Goal: Information Seeking & Learning: Learn about a topic

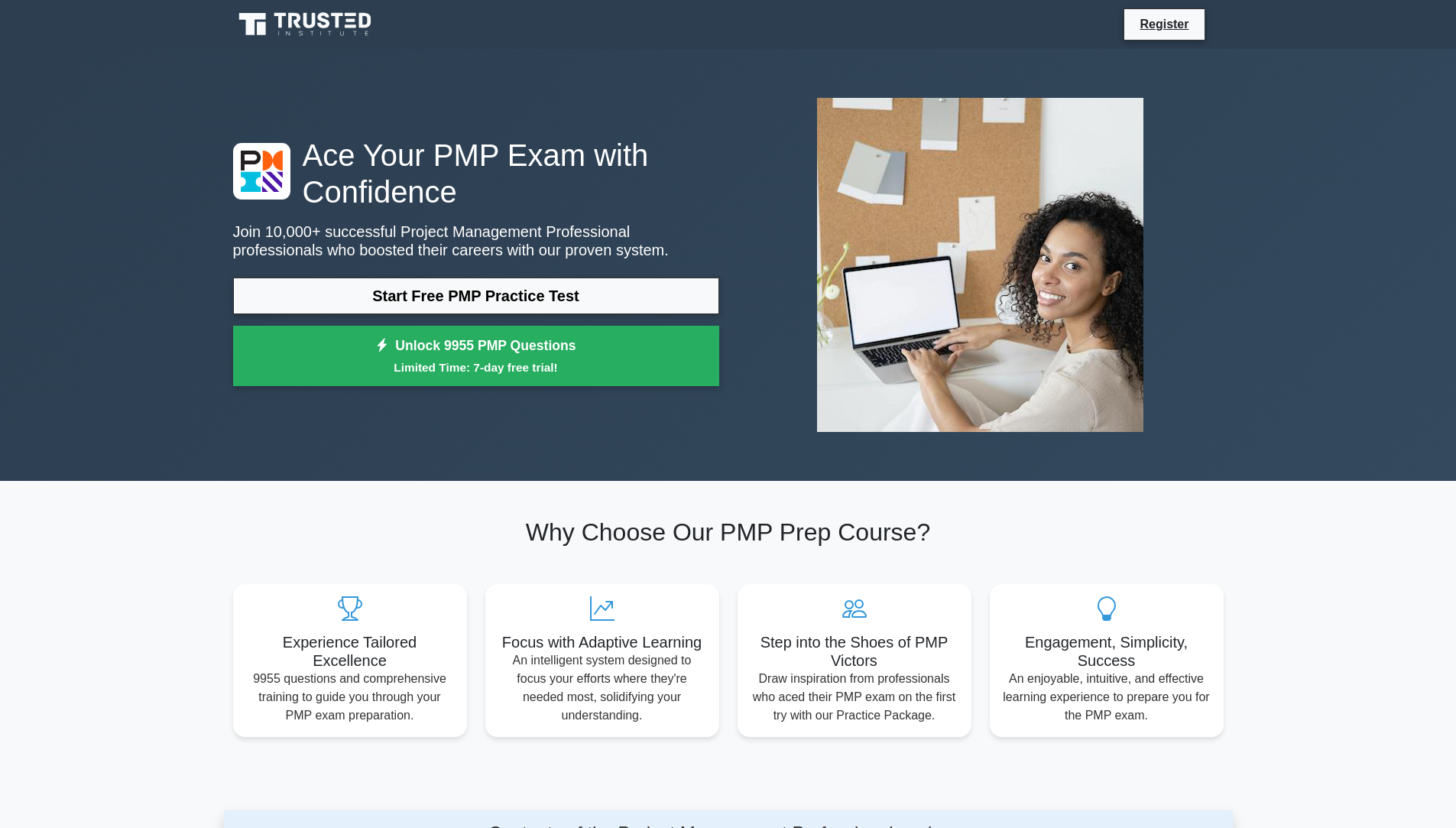
click at [486, 296] on link "Start Free PMP Practice Test" at bounding box center [476, 296] width 486 height 37
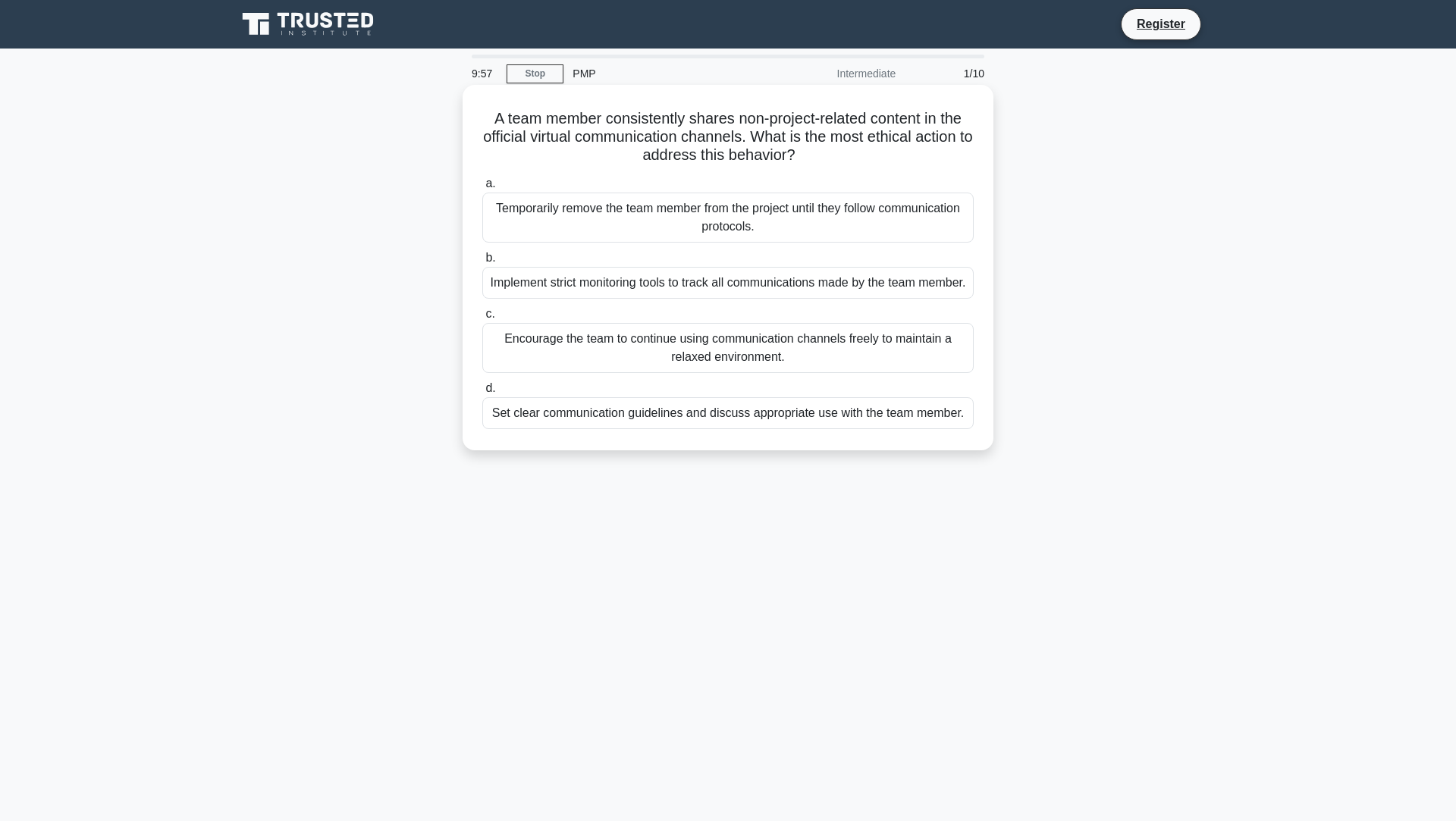
drag, startPoint x: 484, startPoint y: 117, endPoint x: 839, endPoint y: 164, distance: 358.1
click at [839, 164] on h5 "A team member consistently shares non-project-related content in the official v…" at bounding box center [728, 137] width 495 height 56
click at [859, 162] on h5 "A team member consistently shares non-project-related content in the official v…" at bounding box center [728, 137] width 495 height 56
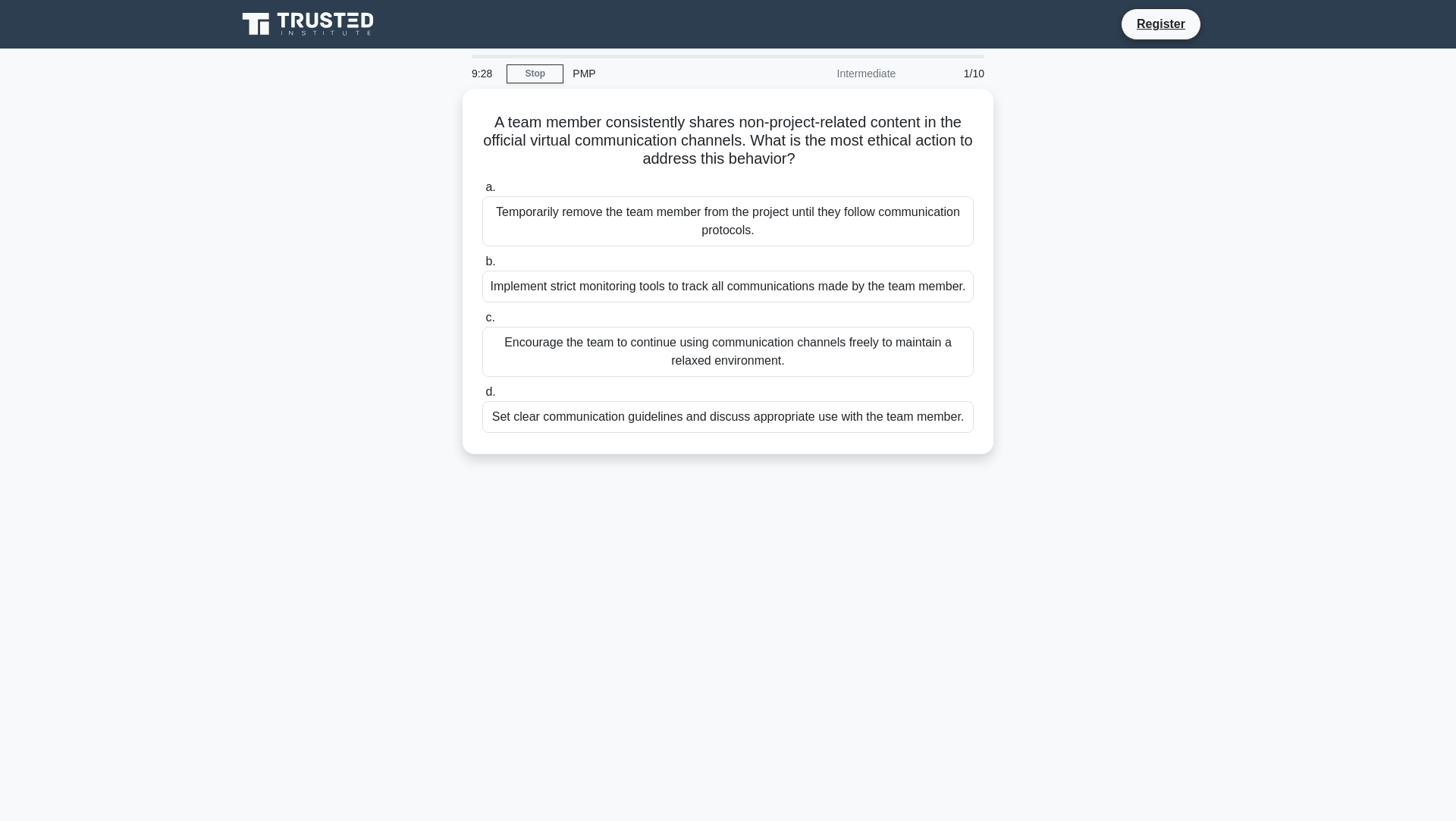
click at [581, 74] on div "PMP" at bounding box center [667, 73] width 209 height 30
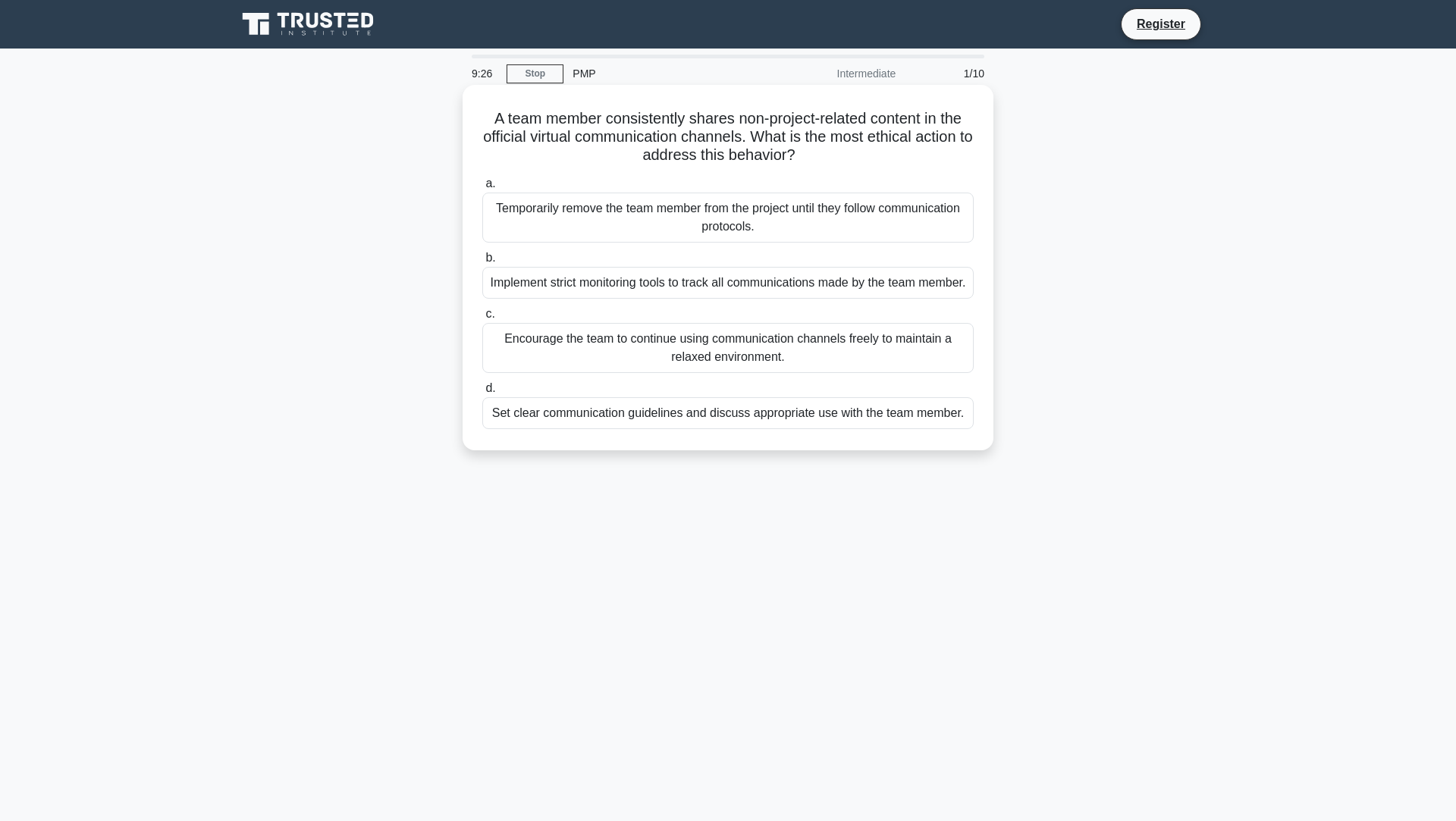
drag, startPoint x: 489, startPoint y: 116, endPoint x: 810, endPoint y: 155, distance: 323.4
click at [810, 155] on h5 "A team member consistently shares non-project-related content in the official v…" at bounding box center [728, 137] width 495 height 56
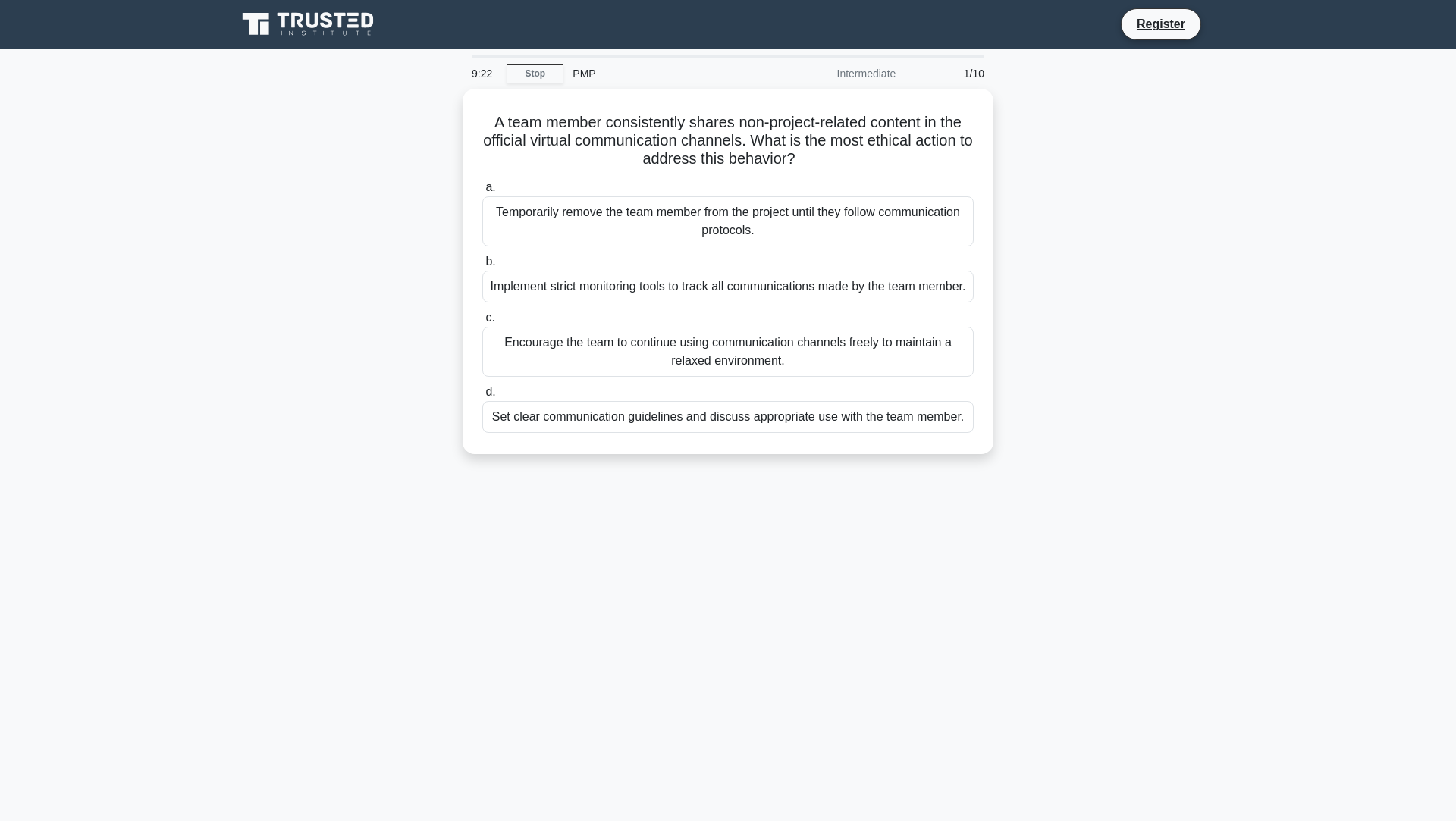
drag, startPoint x: 781, startPoint y: 155, endPoint x: 456, endPoint y: 114, distance: 327.6
click at [456, 114] on div "A team member consistently shares non-project-related content in the official v…" at bounding box center [728, 280] width 1001 height 383
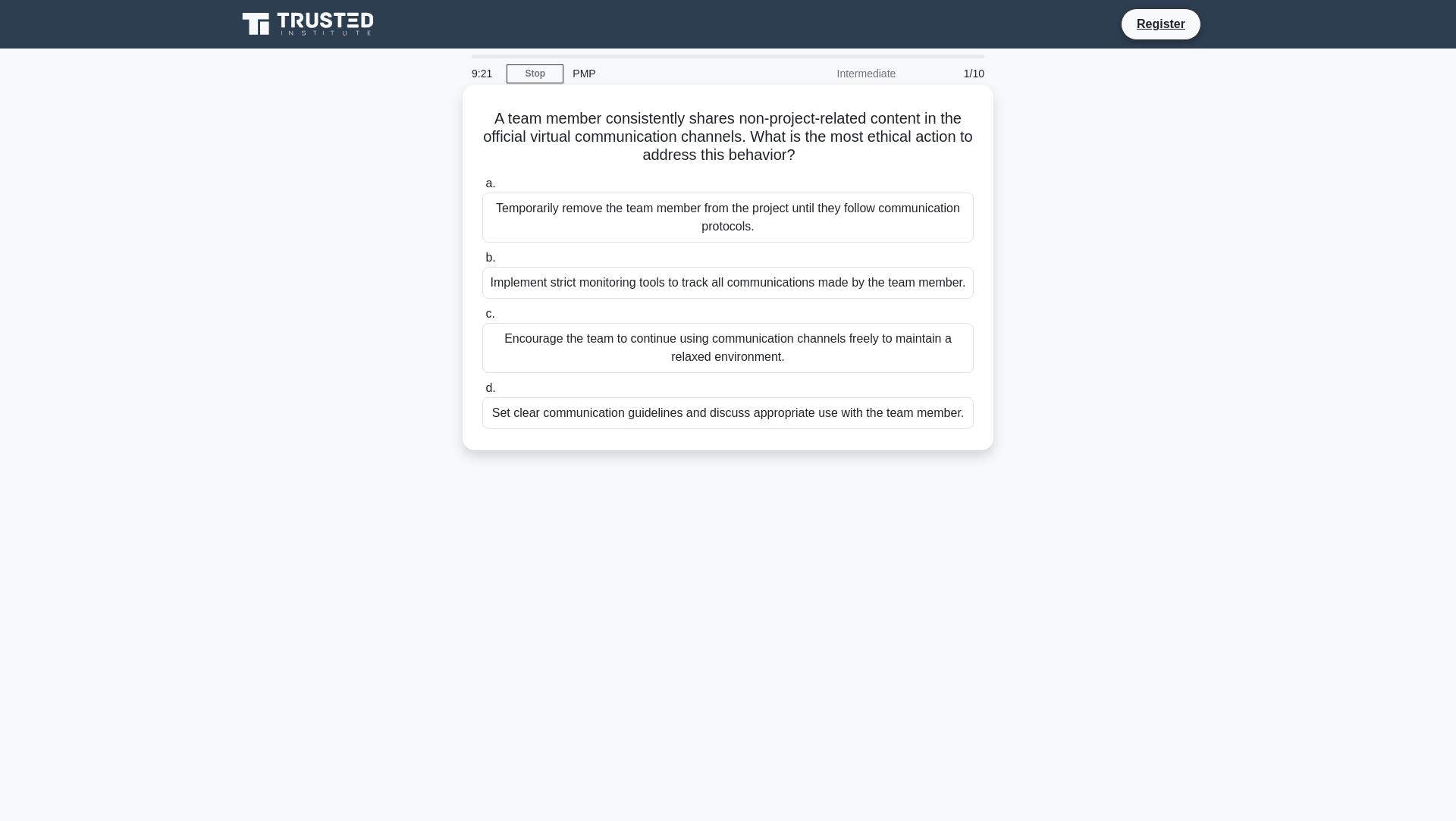
copy div "A team member consistently shares non-project-related content in the official v…"
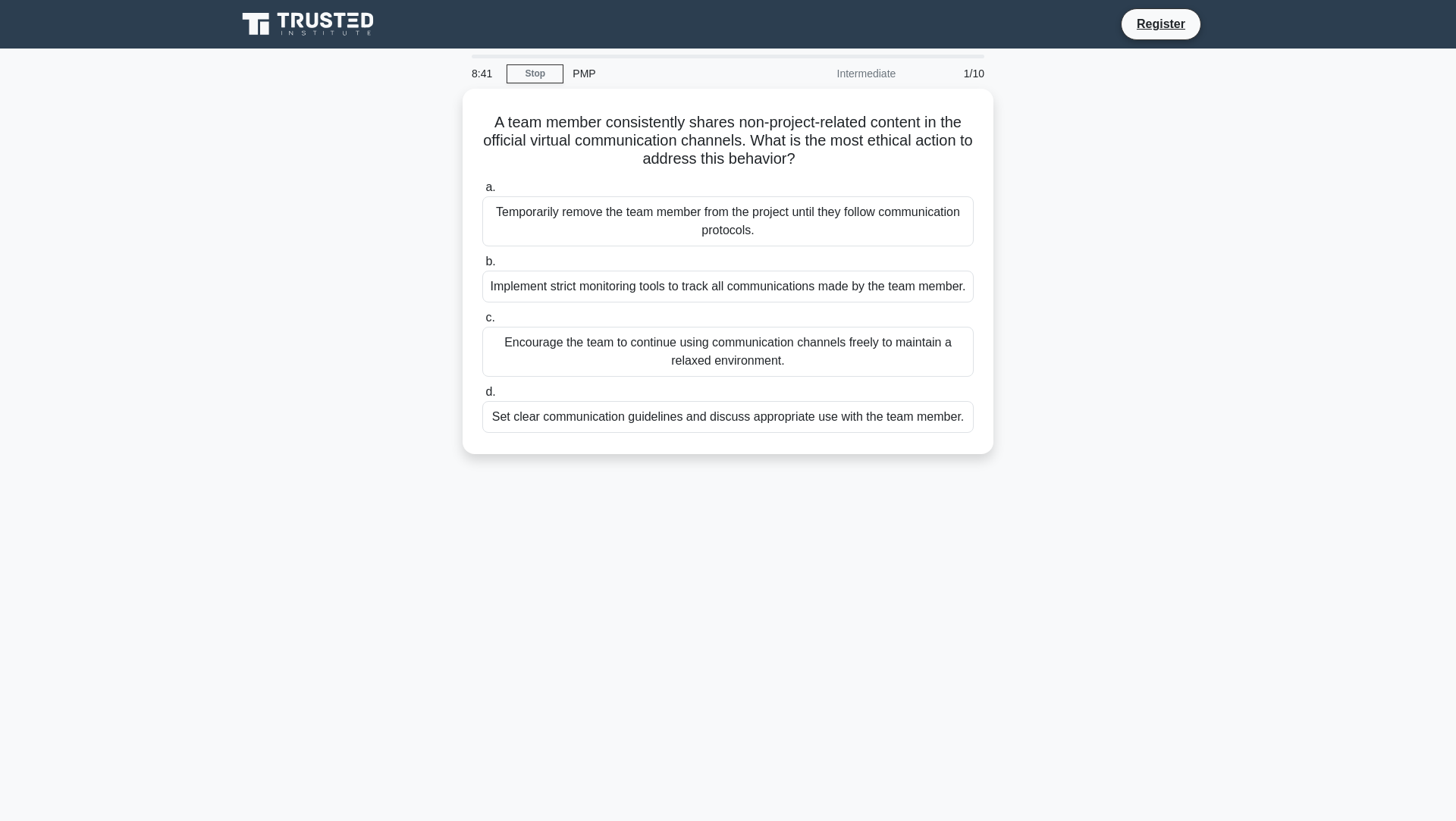
click at [779, 522] on div "8:41 Stop PMP Intermediate 1/10 A team member consistently shares non-project-r…" at bounding box center [728, 433] width 1001 height 758
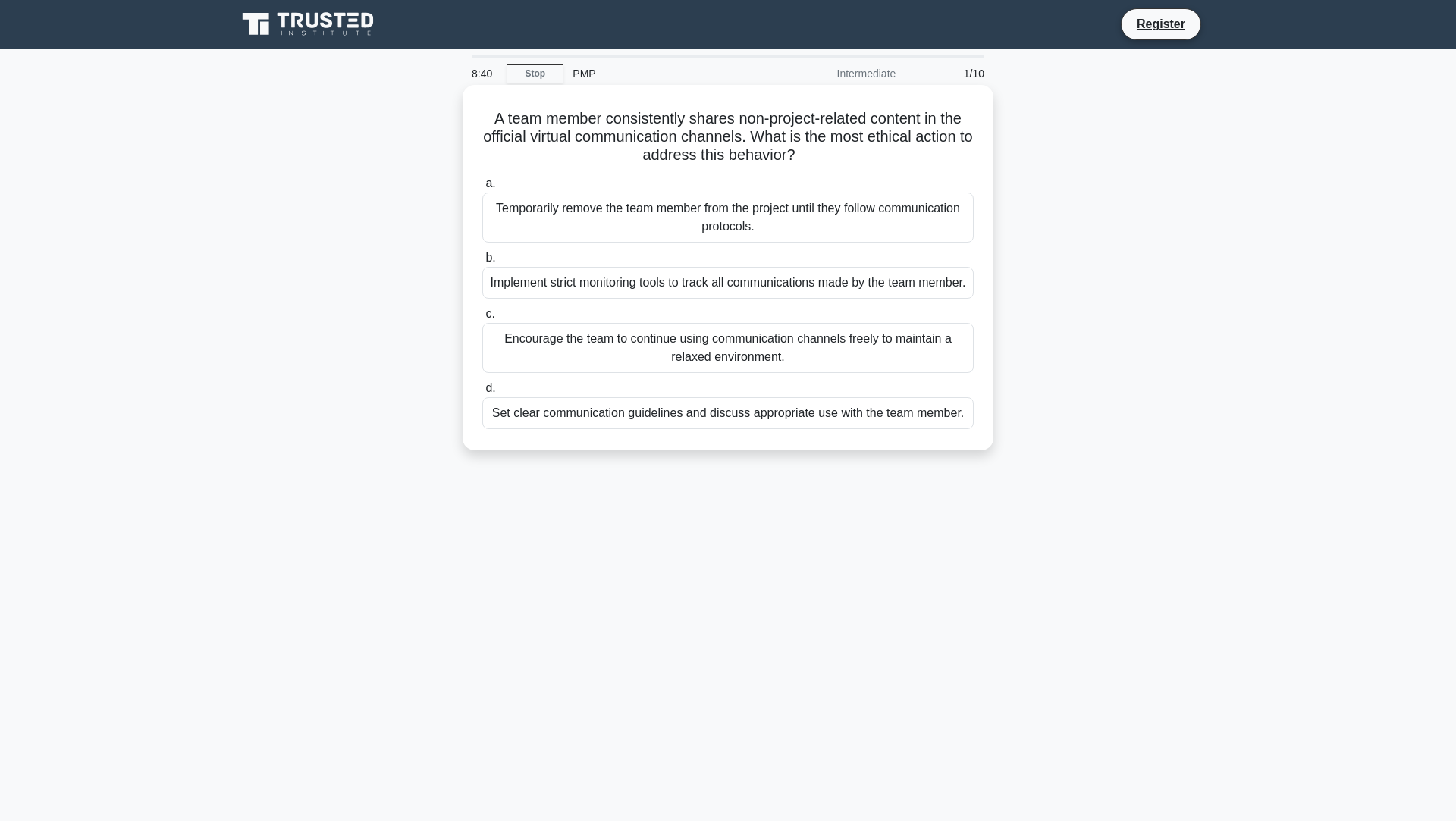
click at [637, 429] on div "Set clear communication guidelines and discuss appropriate use with the team me…" at bounding box center [728, 413] width 491 height 32
click at [482, 393] on input "d. Set clear communication guidelines and discuss appropriate use with the team…" at bounding box center [482, 388] width 0 height 10
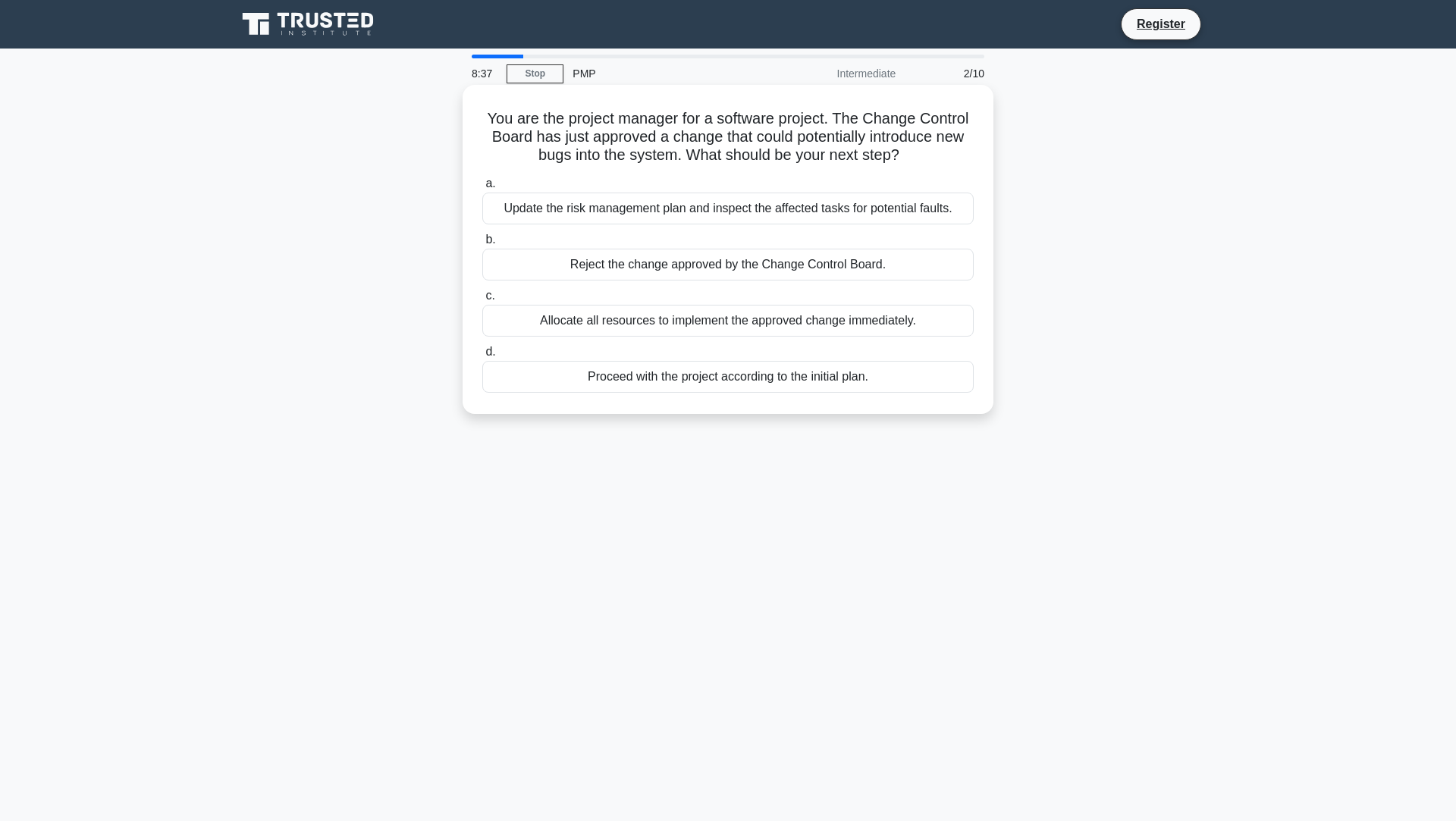
drag, startPoint x: 479, startPoint y: 114, endPoint x: 961, endPoint y: 385, distance: 553.0
click at [961, 385] on div "You are the project manager for a software project. The Change Control Board ha…" at bounding box center [728, 249] width 519 height 317
copy div "You are the project manager for a software project. The Change Control Board ha…"
click at [1140, 252] on div "You are the project manager for a software project. The Change Control Board ha…" at bounding box center [728, 262] width 1001 height 347
click at [909, 221] on div "Update the risk management plan and inspect the affected tasks for potential fa…" at bounding box center [728, 209] width 491 height 32
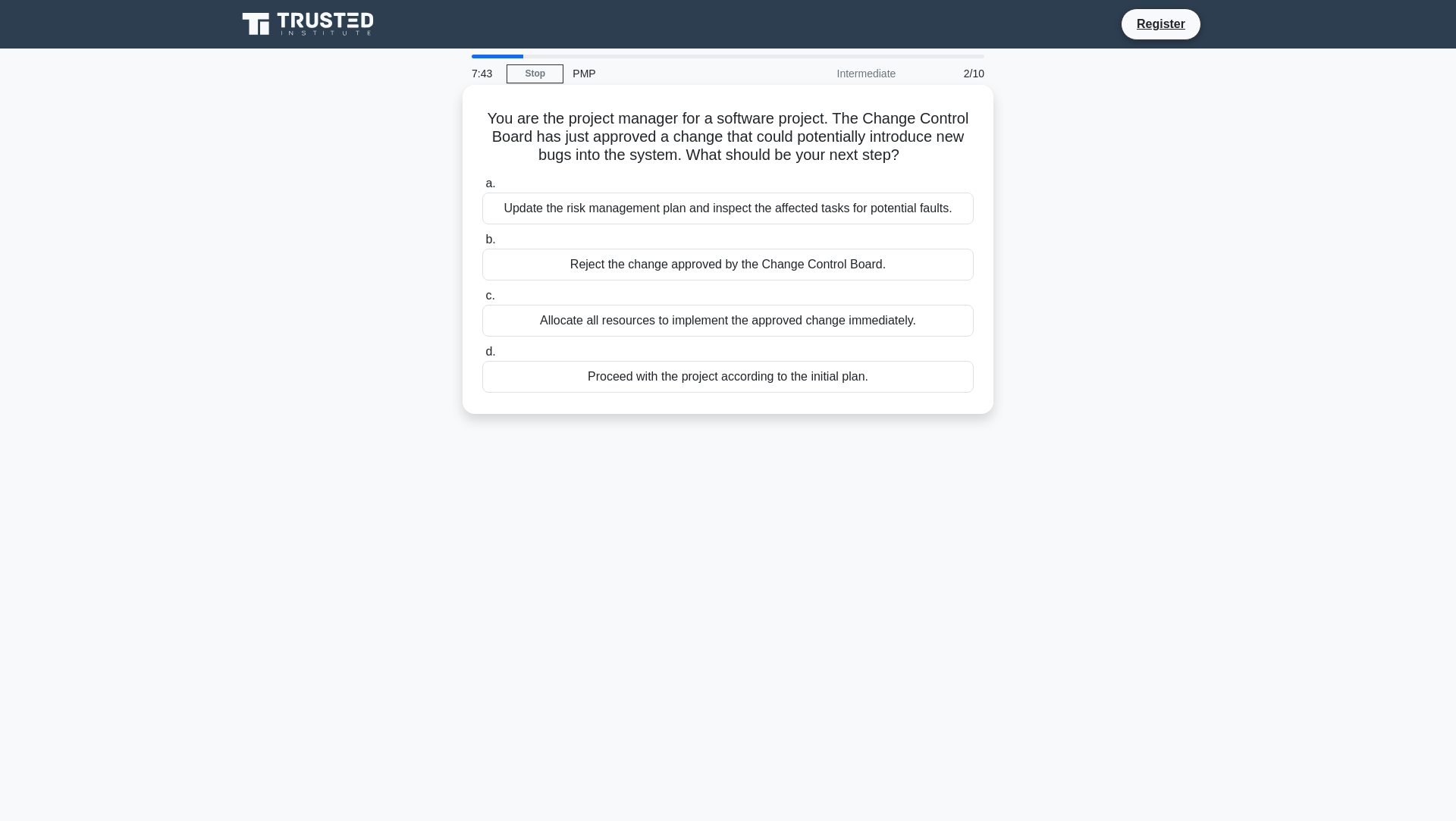
click at [482, 189] on input "a. Update the risk management plan and inspect the affected tasks for potential…" at bounding box center [482, 184] width 0 height 10
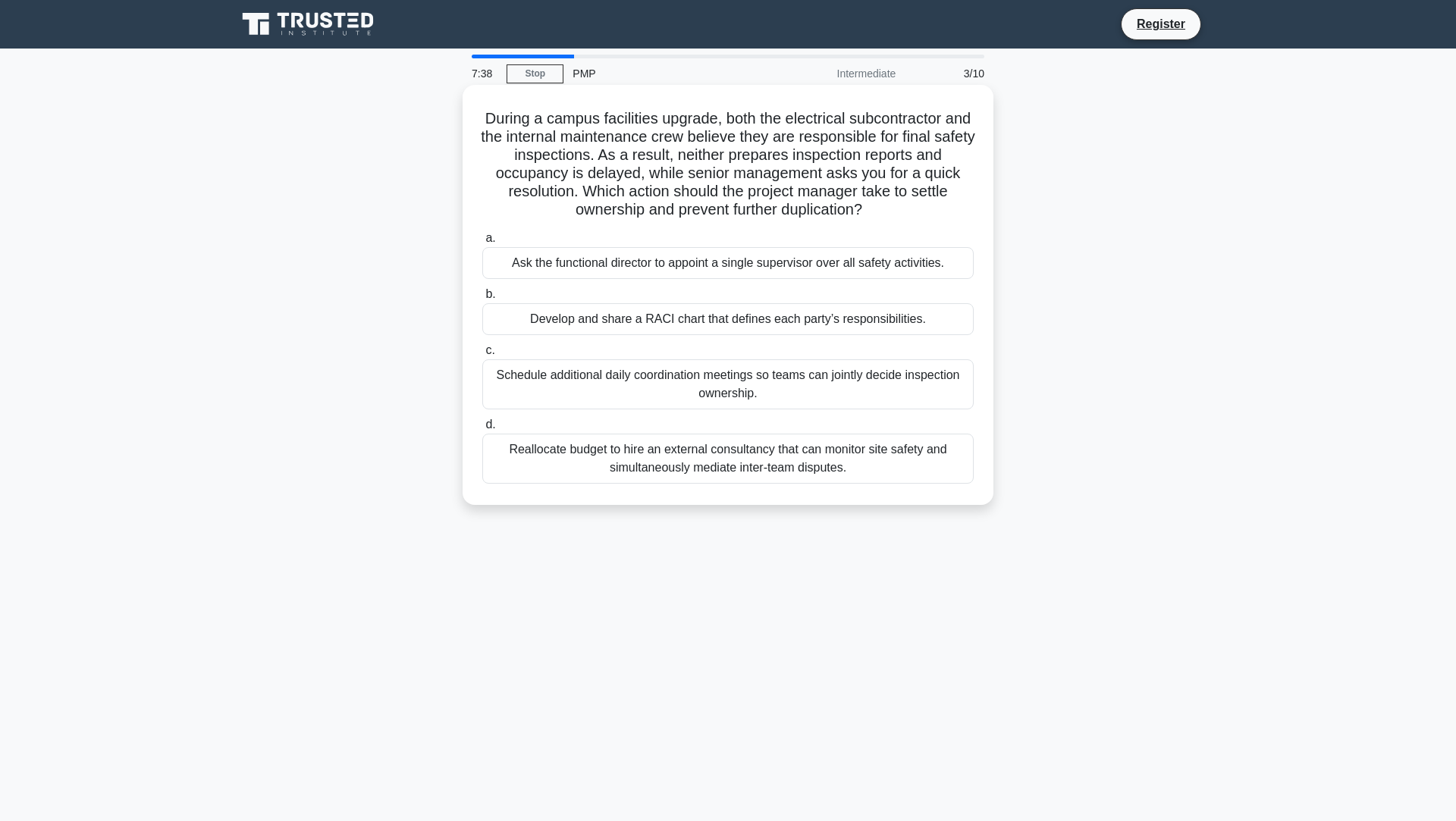
drag, startPoint x: 499, startPoint y: 111, endPoint x: 877, endPoint y: 405, distance: 478.9
click at [1004, 518] on div "During a campus facilities upgrade, both the electrical subcontractor and the i…" at bounding box center [728, 307] width 1001 height 438
click at [535, 142] on h5 "During a campus facilities upgrade, both the electrical subcontractor and the i…" at bounding box center [728, 165] width 495 height 111
drag, startPoint x: 487, startPoint y: 110, endPoint x: 906, endPoint y: 485, distance: 562.3
click at [906, 485] on div "During a campus facilities upgrade, both the electrical subcontractor and the i…" at bounding box center [728, 295] width 519 height 408
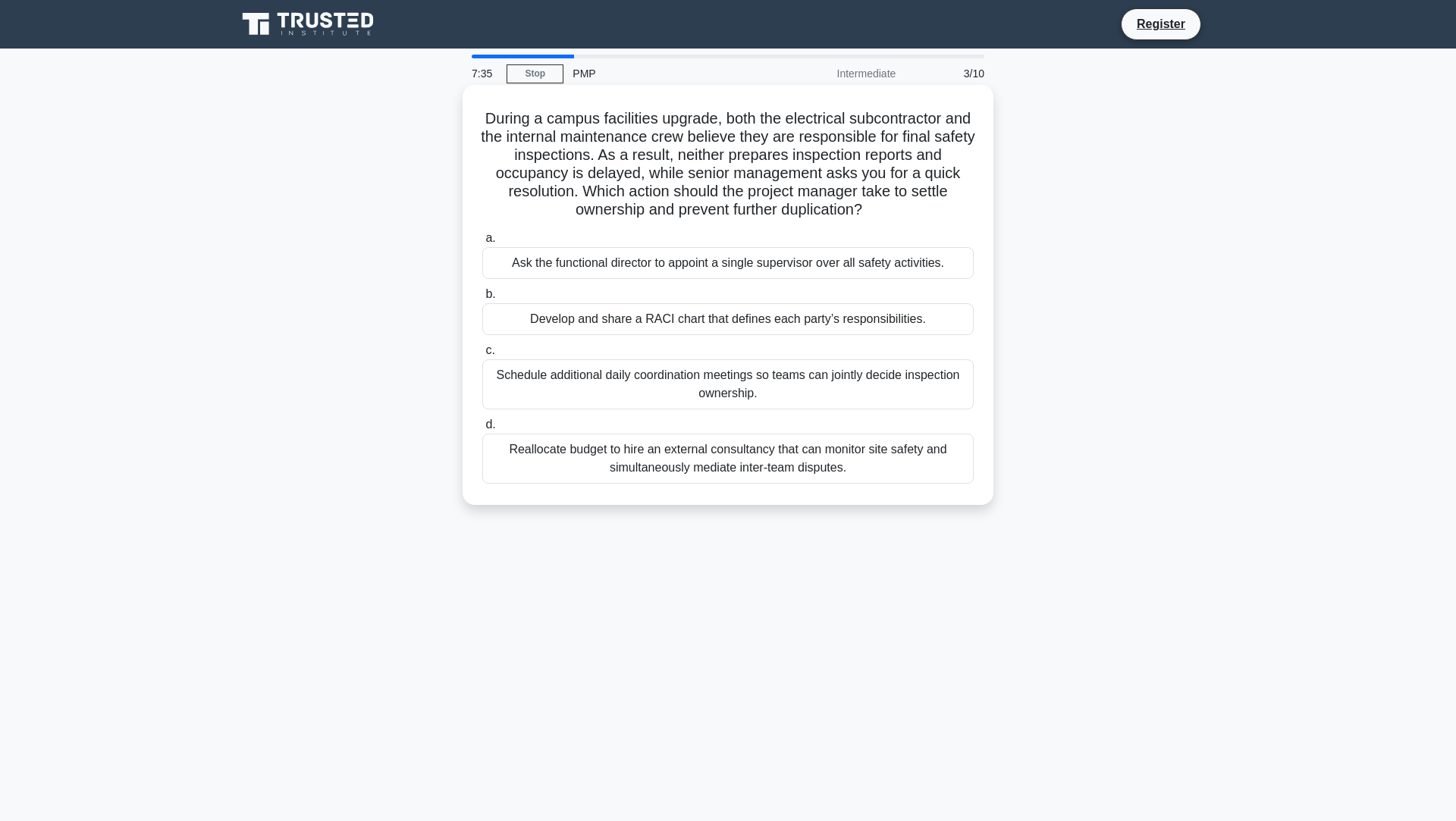
copy div "During a campus facilities upgrade, both the electrical subcontractor and the i…"
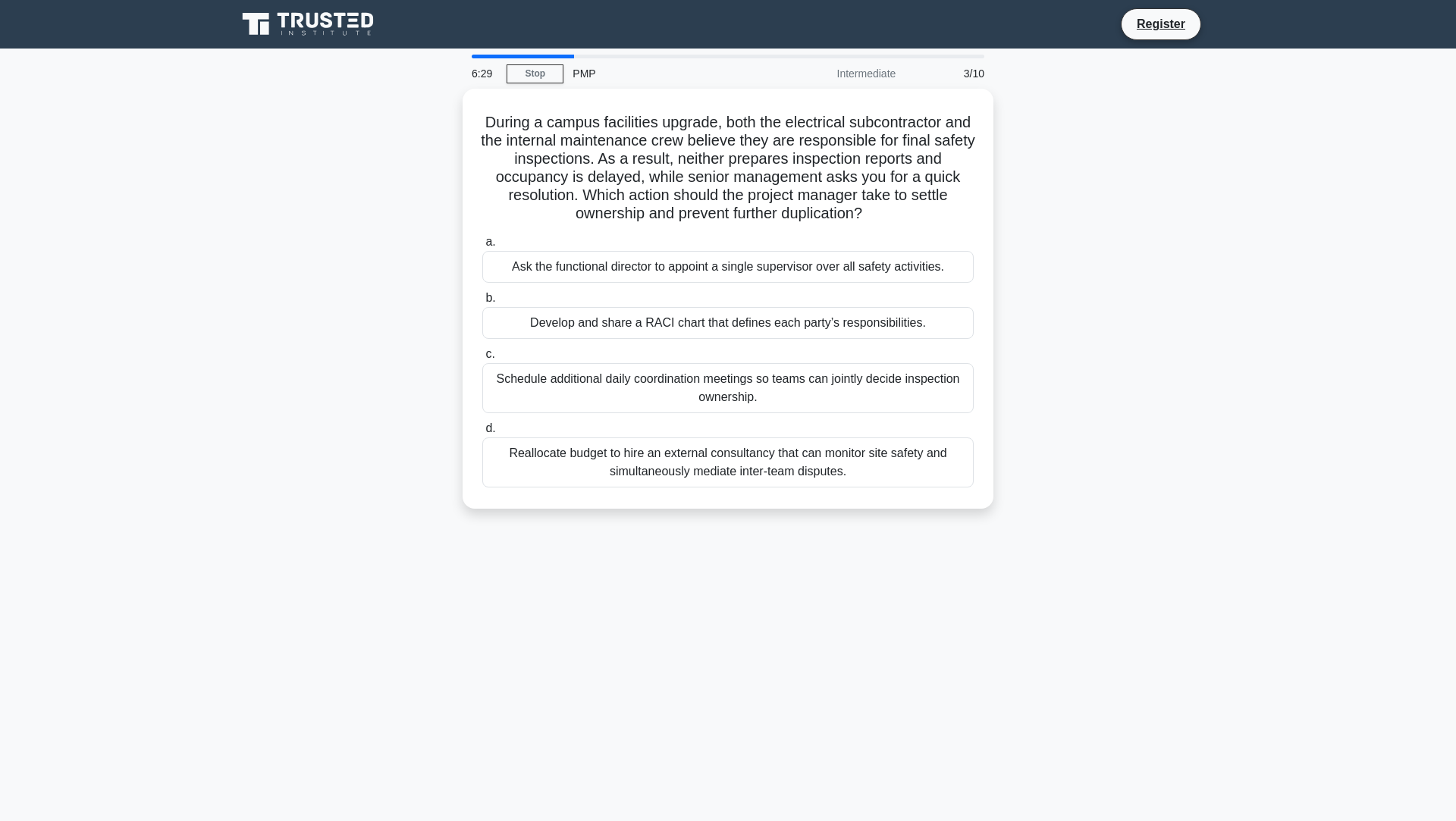
click at [1057, 326] on div "During a campus facilities upgrade, both the electrical subcontractor and the i…" at bounding box center [728, 307] width 1001 height 438
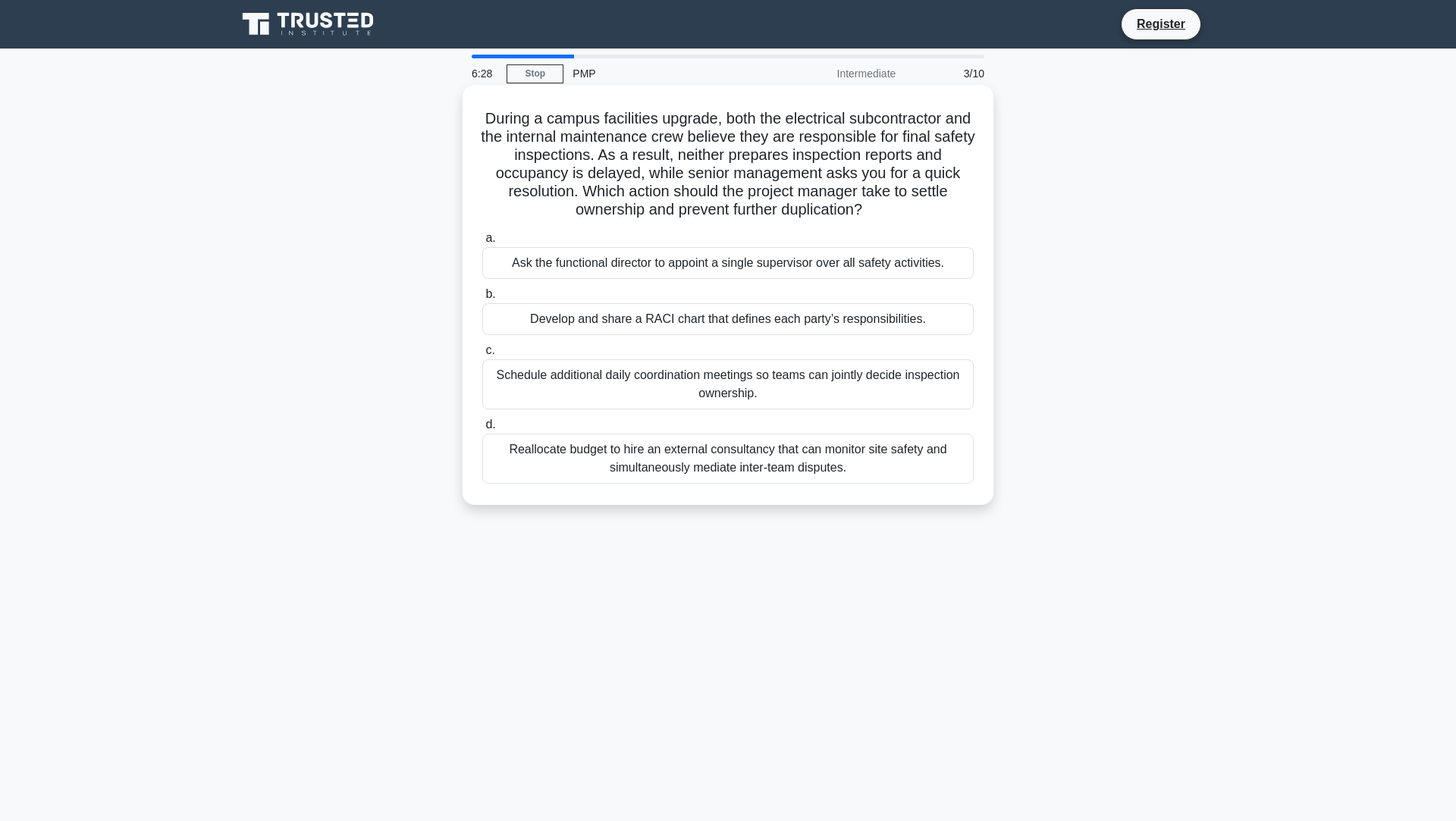
click at [814, 331] on div "Develop and share a RACI chart that defines each party’s responsibilities." at bounding box center [728, 319] width 491 height 32
click at [482, 300] on input "b. Develop and share a RACI chart that defines each party’s responsibilities." at bounding box center [482, 295] width 0 height 10
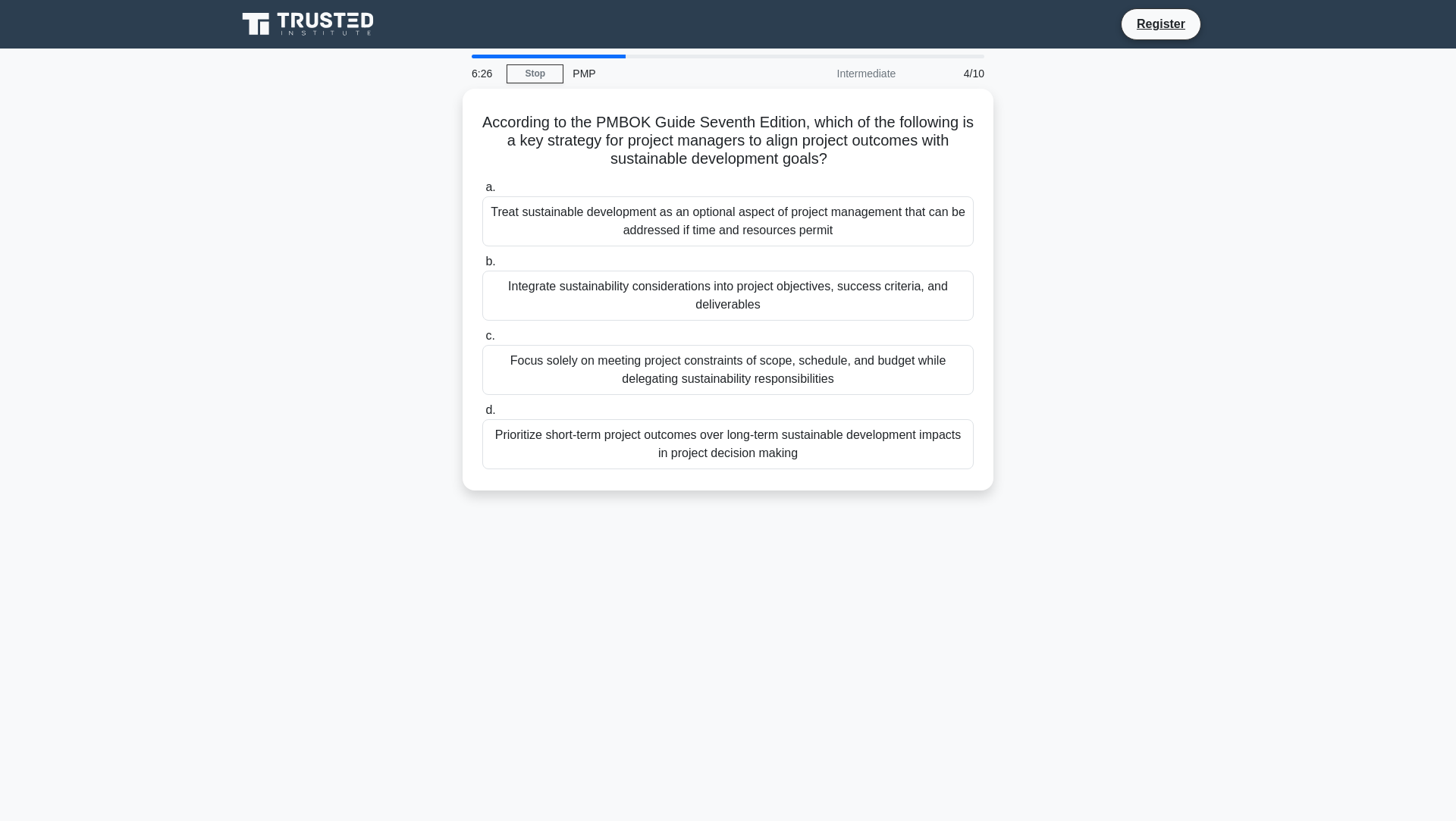
drag, startPoint x: 542, startPoint y: 132, endPoint x: 966, endPoint y: 519, distance: 574.1
click at [966, 519] on div "6:26 Stop PMP Intermediate 4/10 According to the PMBOK Guide Seventh Edition, w…" at bounding box center [728, 433] width 1001 height 758
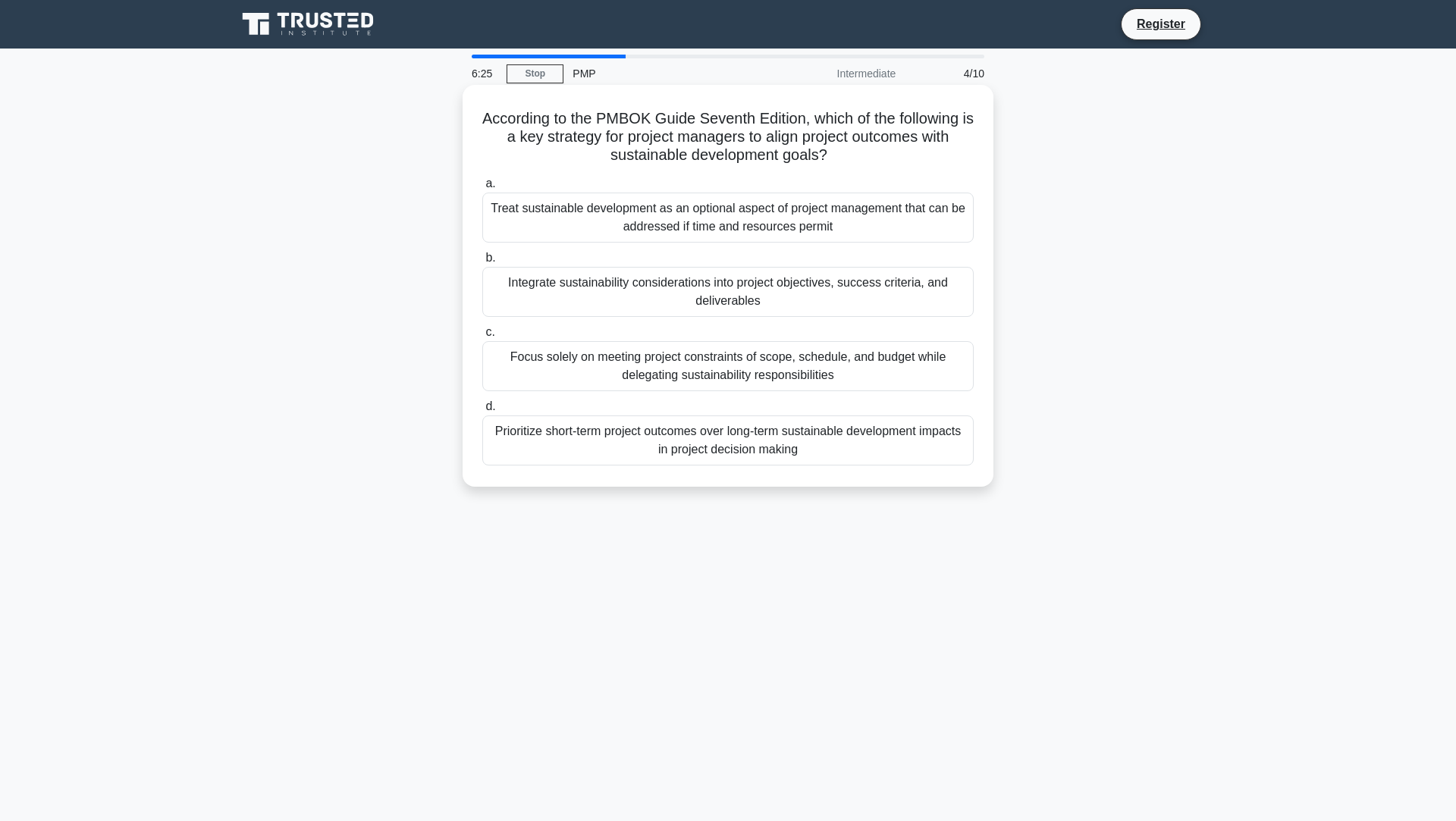
copy div "According to the PMBOK Guide Seventh Edition, which of the following is a key s…"
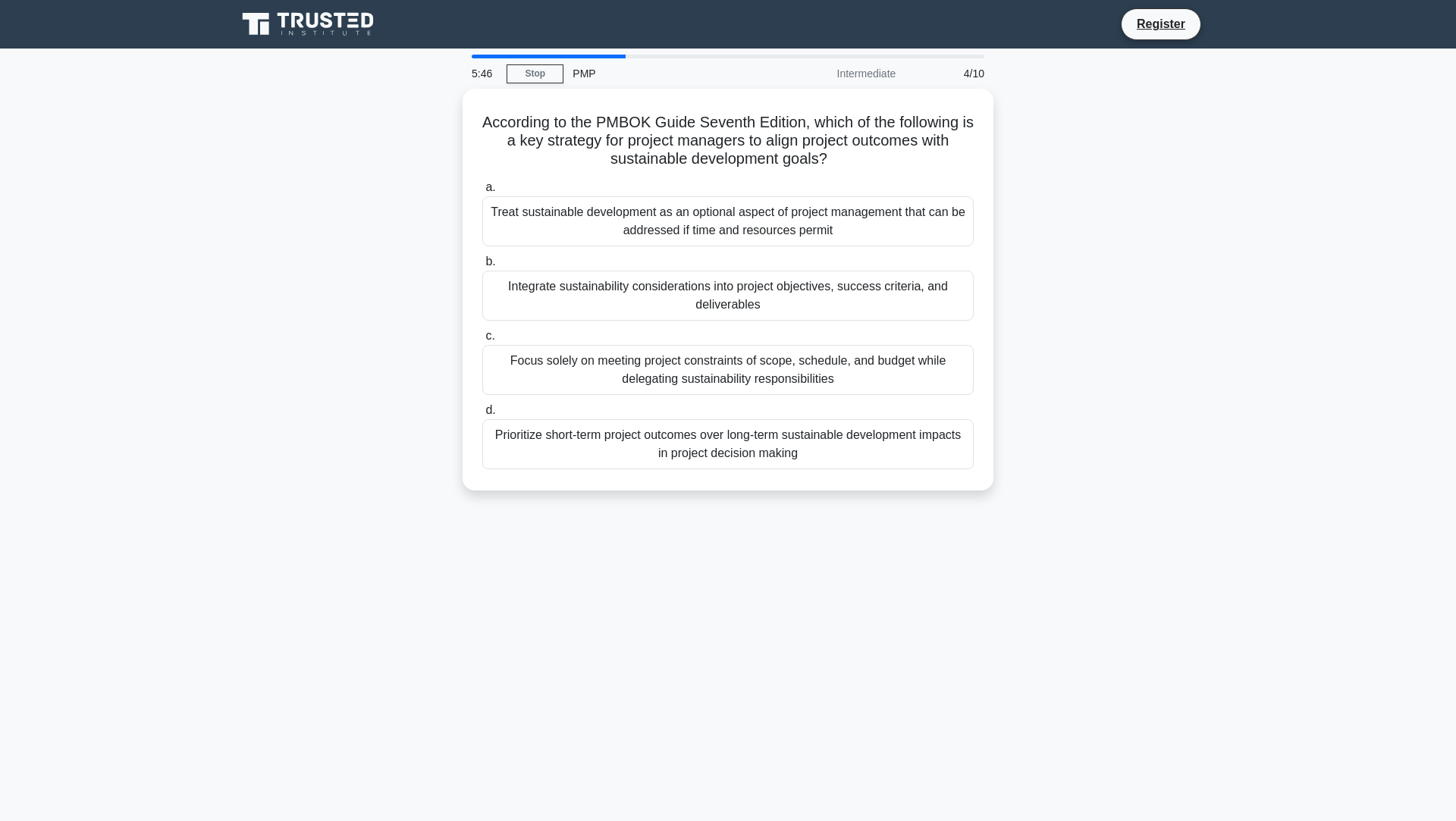
click at [1079, 329] on div "According to the PMBOK Guide Seventh Edition, which of the following is a key s…" at bounding box center [728, 298] width 1001 height 420
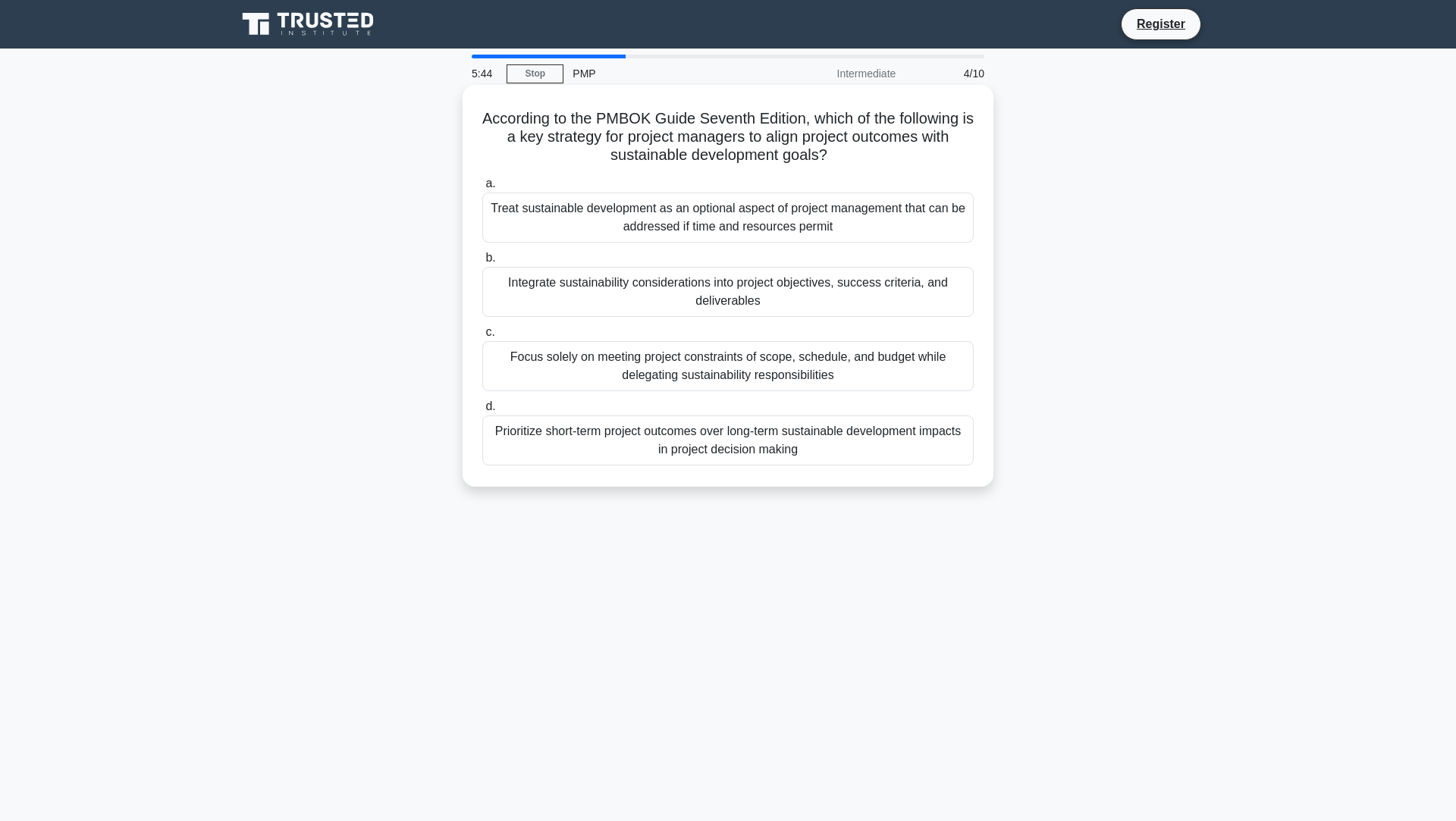
click at [876, 298] on div "Integrate sustainability considerations into project objectives, success criter…" at bounding box center [728, 292] width 491 height 50
click at [482, 263] on input "b. Integrate sustainability considerations into project objectives, success cri…" at bounding box center [482, 258] width 0 height 10
drag, startPoint x: 481, startPoint y: 115, endPoint x: 949, endPoint y: 470, distance: 587.4
click at [949, 470] on div "According to the PMBOK Guide Seventh Edition, which of the following is a key r…" at bounding box center [728, 286] width 519 height 390
copy div "According to the PMBOK Guide Seventh Edition, which of the following is a key r…"
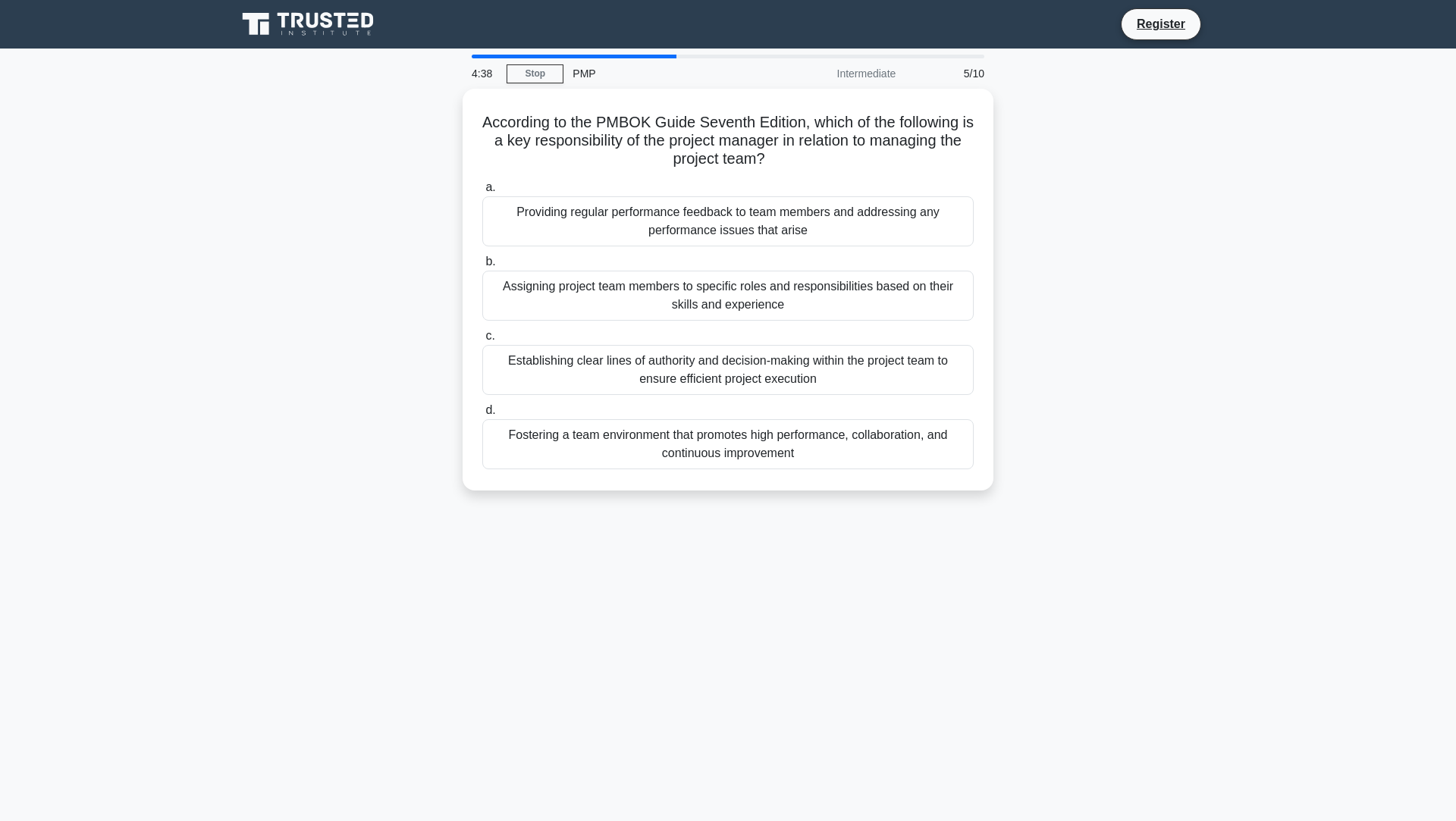
click at [1089, 549] on div "4:38 Stop PMP Intermediate 5/10 According to the PMBOK Guide Seventh Edition, w…" at bounding box center [728, 433] width 1001 height 758
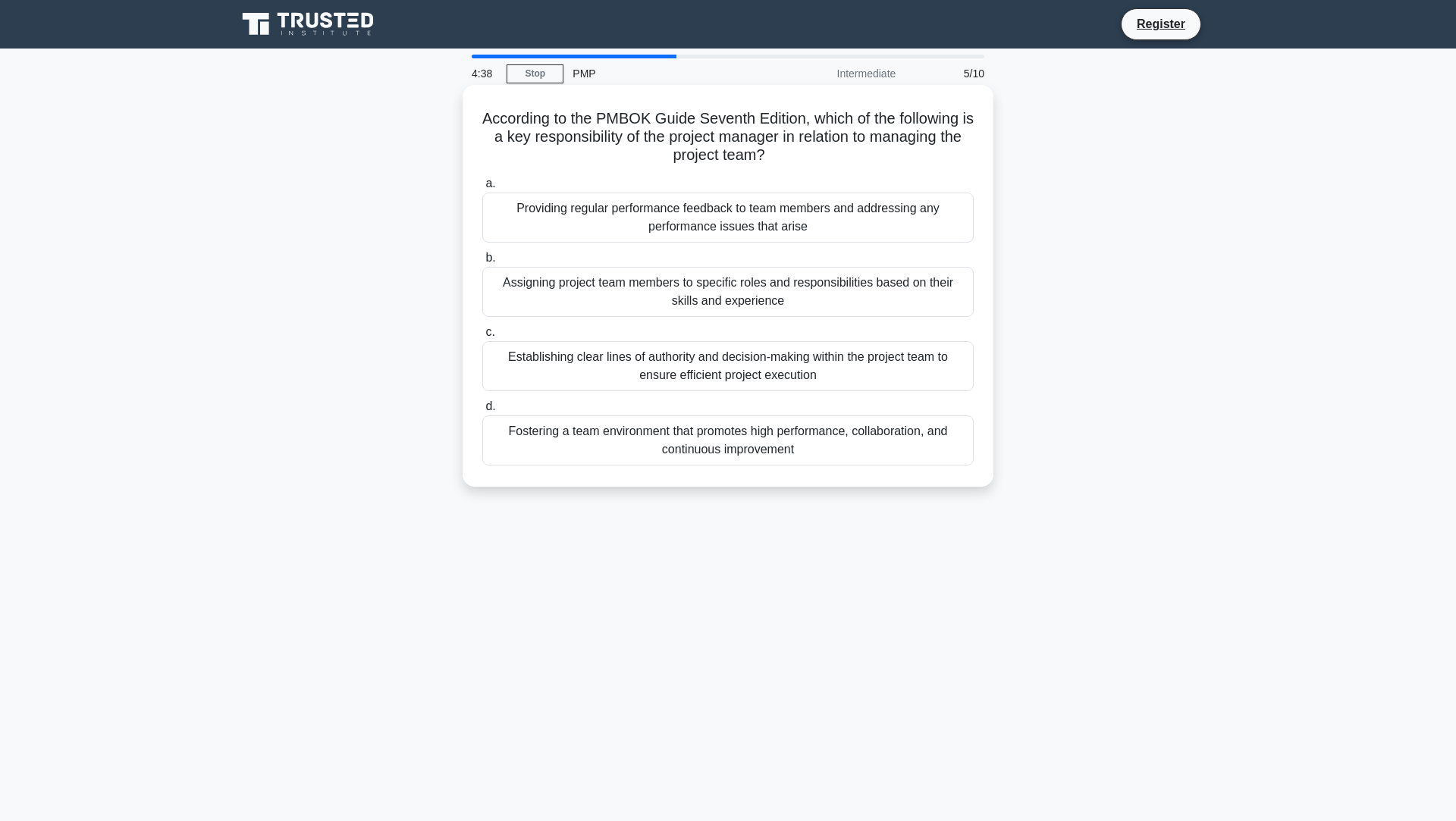
click at [878, 445] on div "Fostering a team environment that promotes high performance, collaboration, and…" at bounding box center [728, 440] width 491 height 50
click at [482, 412] on input "d. Fostering a team environment that promotes high performance, collaboration, …" at bounding box center [482, 407] width 0 height 10
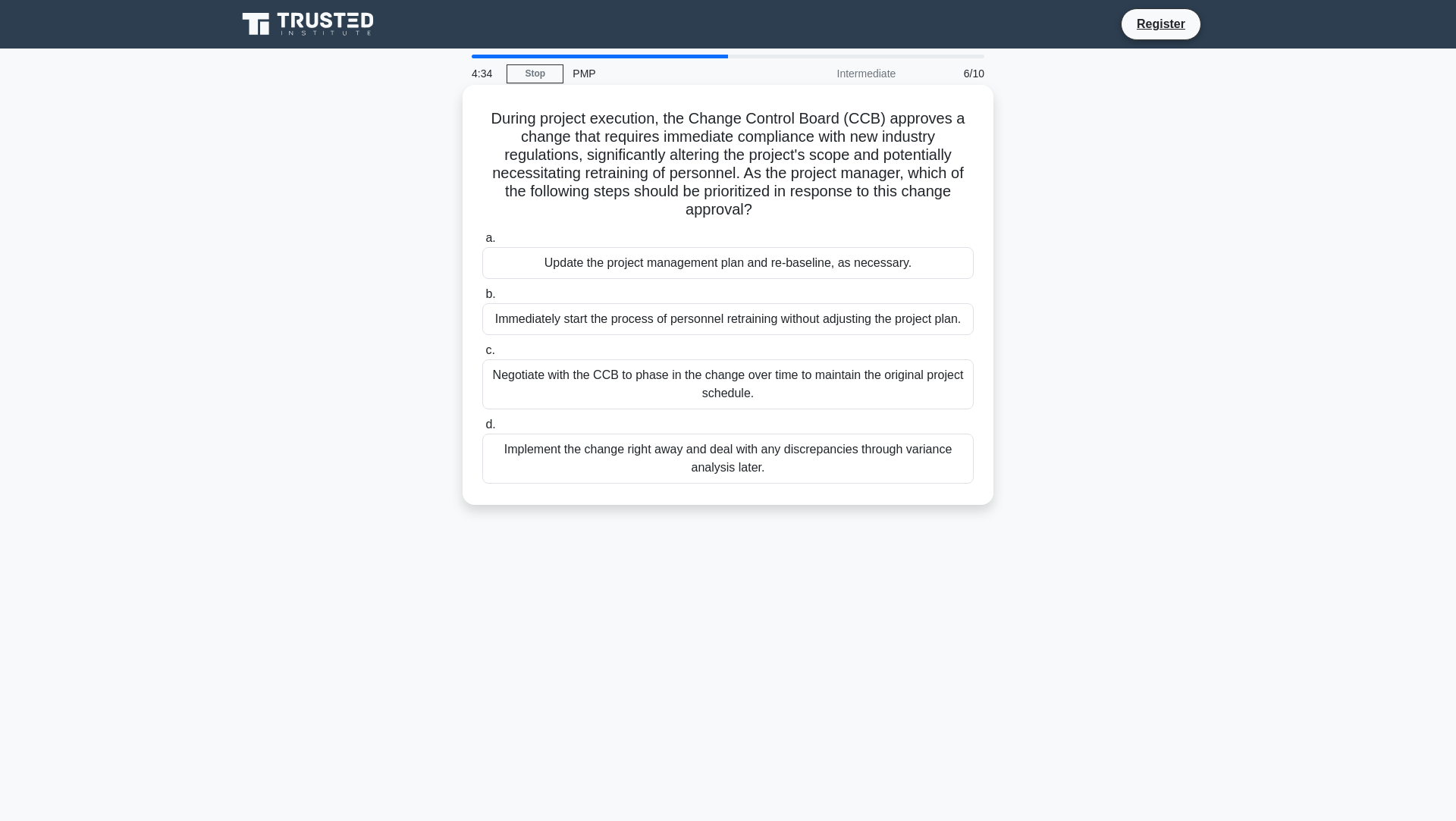
drag, startPoint x: 482, startPoint y: 114, endPoint x: 972, endPoint y: 490, distance: 617.6
click at [972, 490] on div "During project execution, the Change Control Board (CCB) approves a change that…" at bounding box center [728, 295] width 519 height 408
copy div "During project execution, the Change Control Board (CCB) approves a change that…"
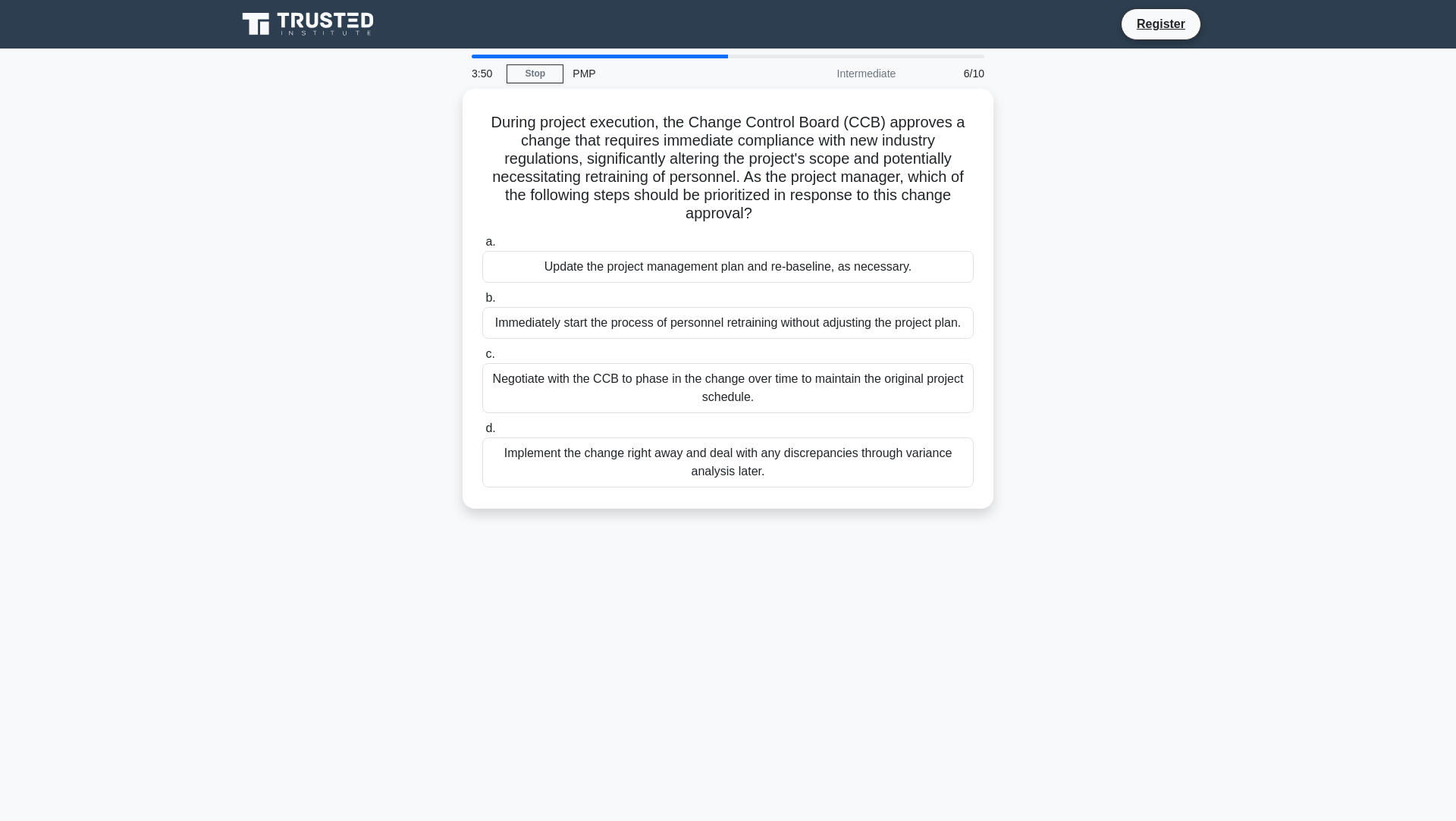
click at [1116, 636] on div "3:50 Stop PMP Intermediate 6/10 During project execution, the Change Control Bo…" at bounding box center [728, 433] width 1001 height 758
click at [1073, 610] on div "3:49 Stop PMP Intermediate 6/10 During project execution, the Change Control Bo…" at bounding box center [728, 433] width 1001 height 758
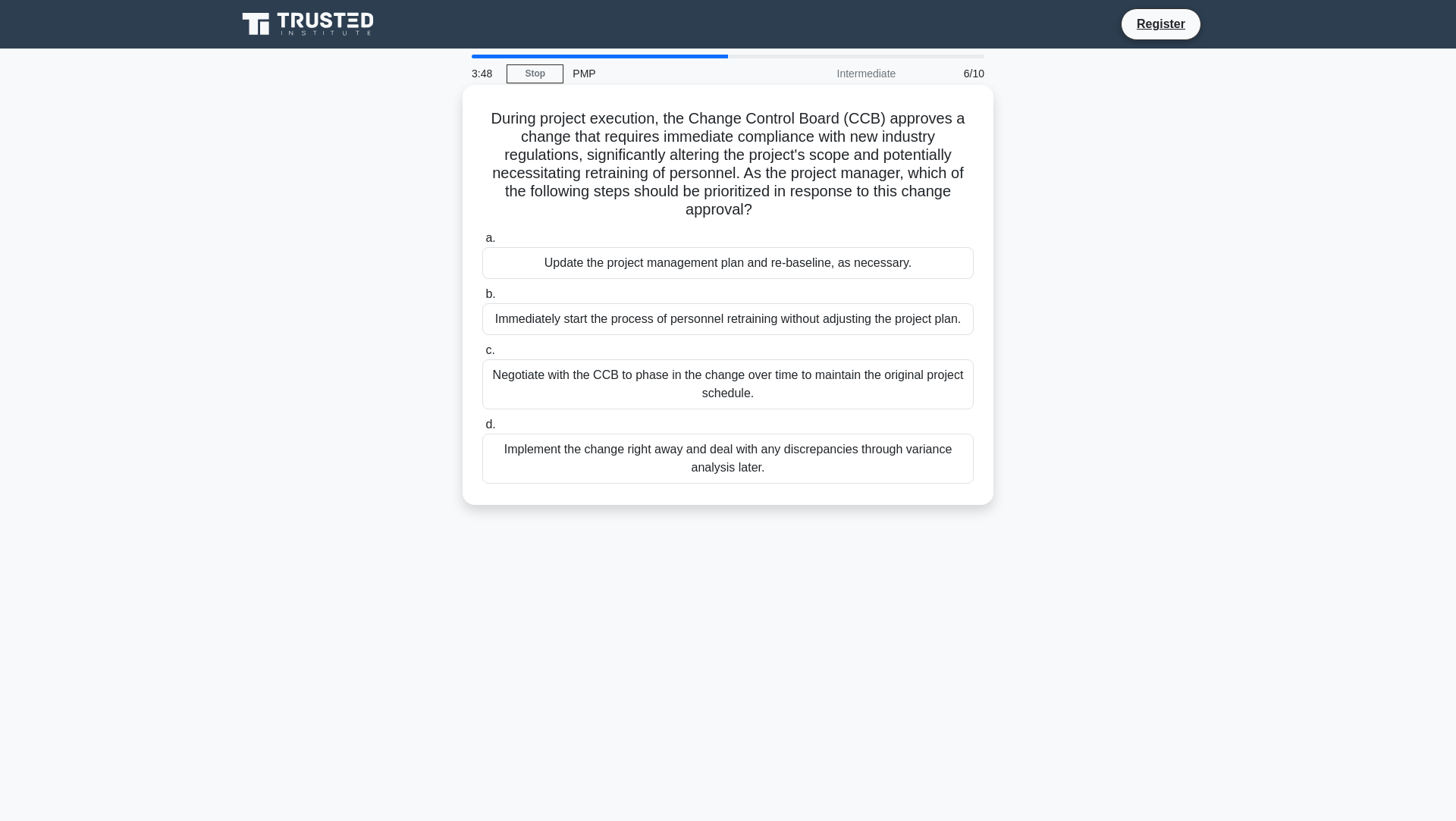
click at [899, 267] on div "Update the project management plan and re-baseline, as necessary." at bounding box center [728, 263] width 491 height 32
click at [482, 243] on input "a. Update the project management plan and re-baseline, as necessary." at bounding box center [482, 239] width 0 height 10
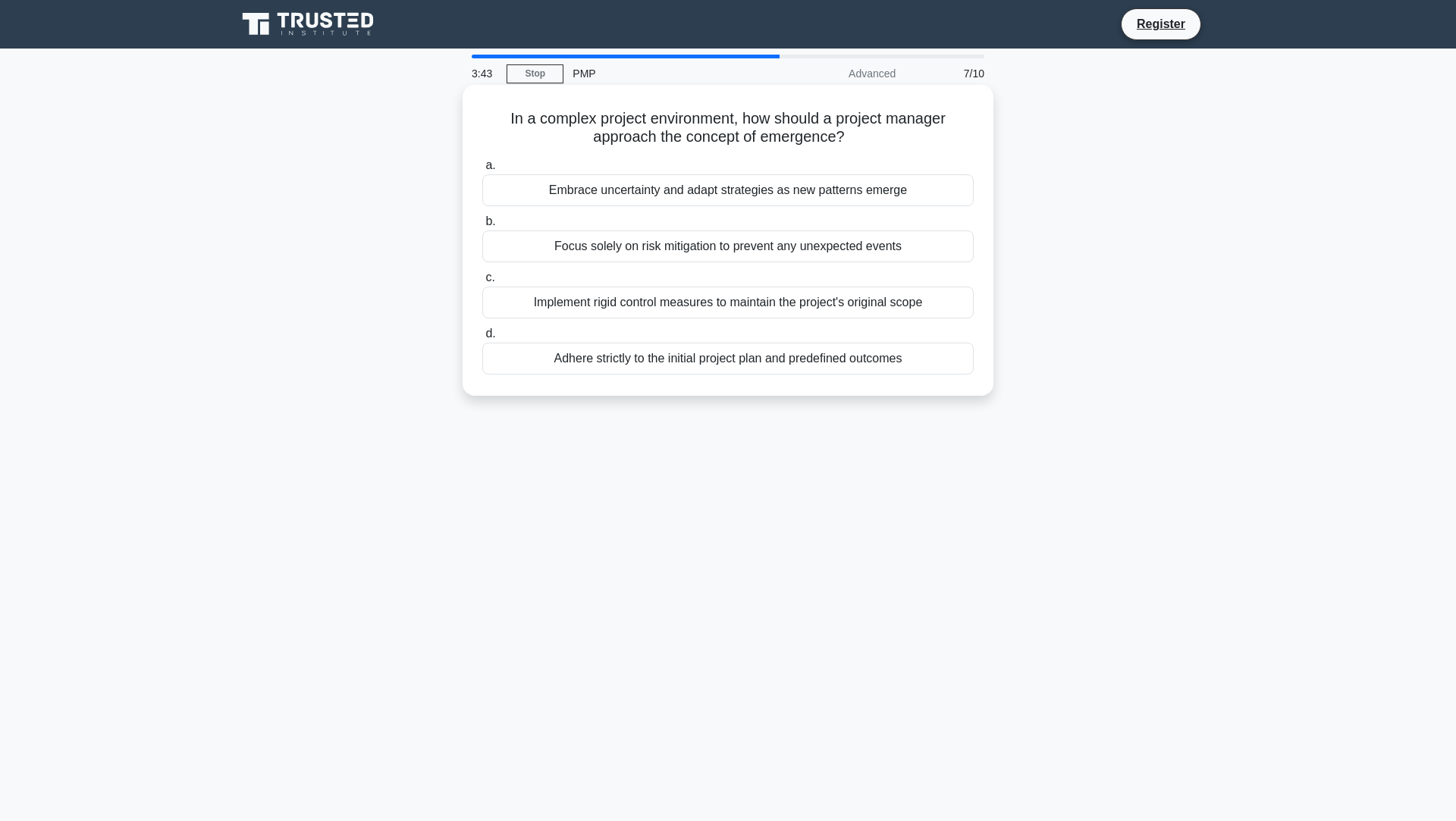
drag, startPoint x: 504, startPoint y: 119, endPoint x: 955, endPoint y: 362, distance: 512.3
click at [955, 365] on div "In a complex project environment, how should a project manager approach the con…" at bounding box center [728, 241] width 519 height 299
copy div "In a complex project environment, how should a project manager approach the con…"
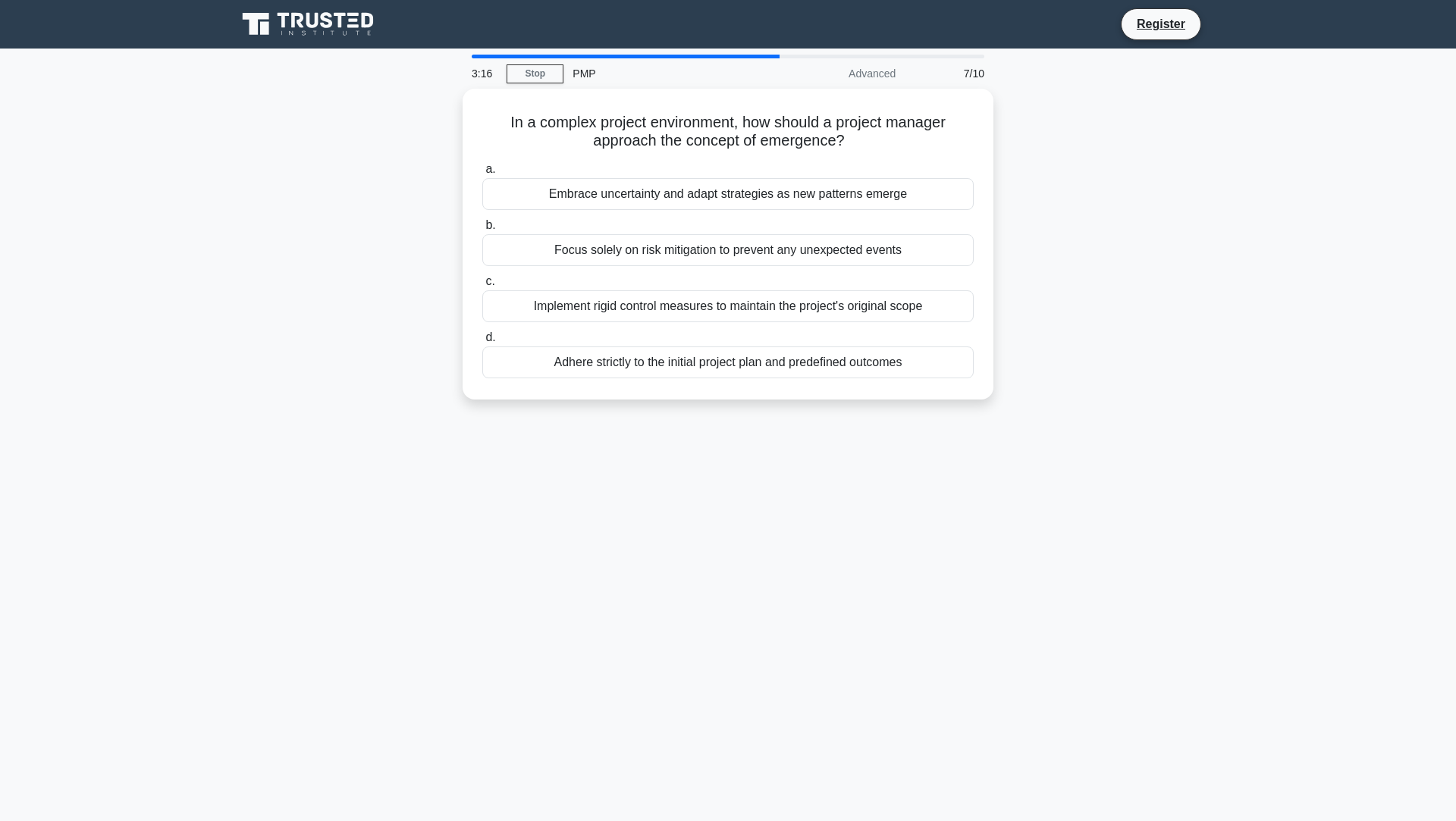
click at [1158, 251] on div "In a complex project environment, how should a project manager approach the con…" at bounding box center [728, 253] width 1001 height 329
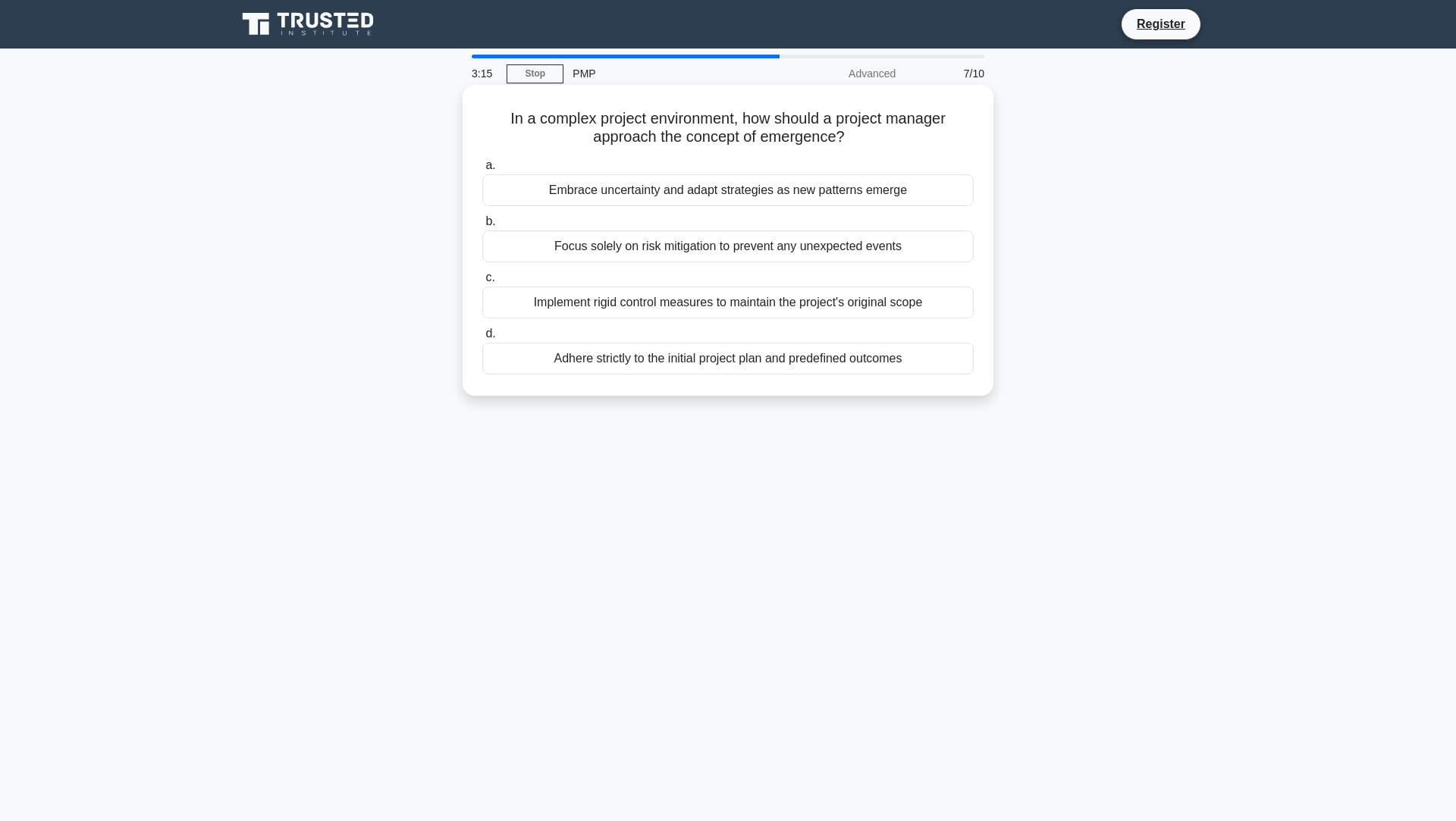
click at [931, 195] on div "Embrace uncertainty and adapt strategies as new patterns emerge" at bounding box center [728, 190] width 491 height 32
click at [482, 170] on input "a. Embrace uncertainty and adapt strategies as new patterns emerge" at bounding box center [482, 165] width 0 height 10
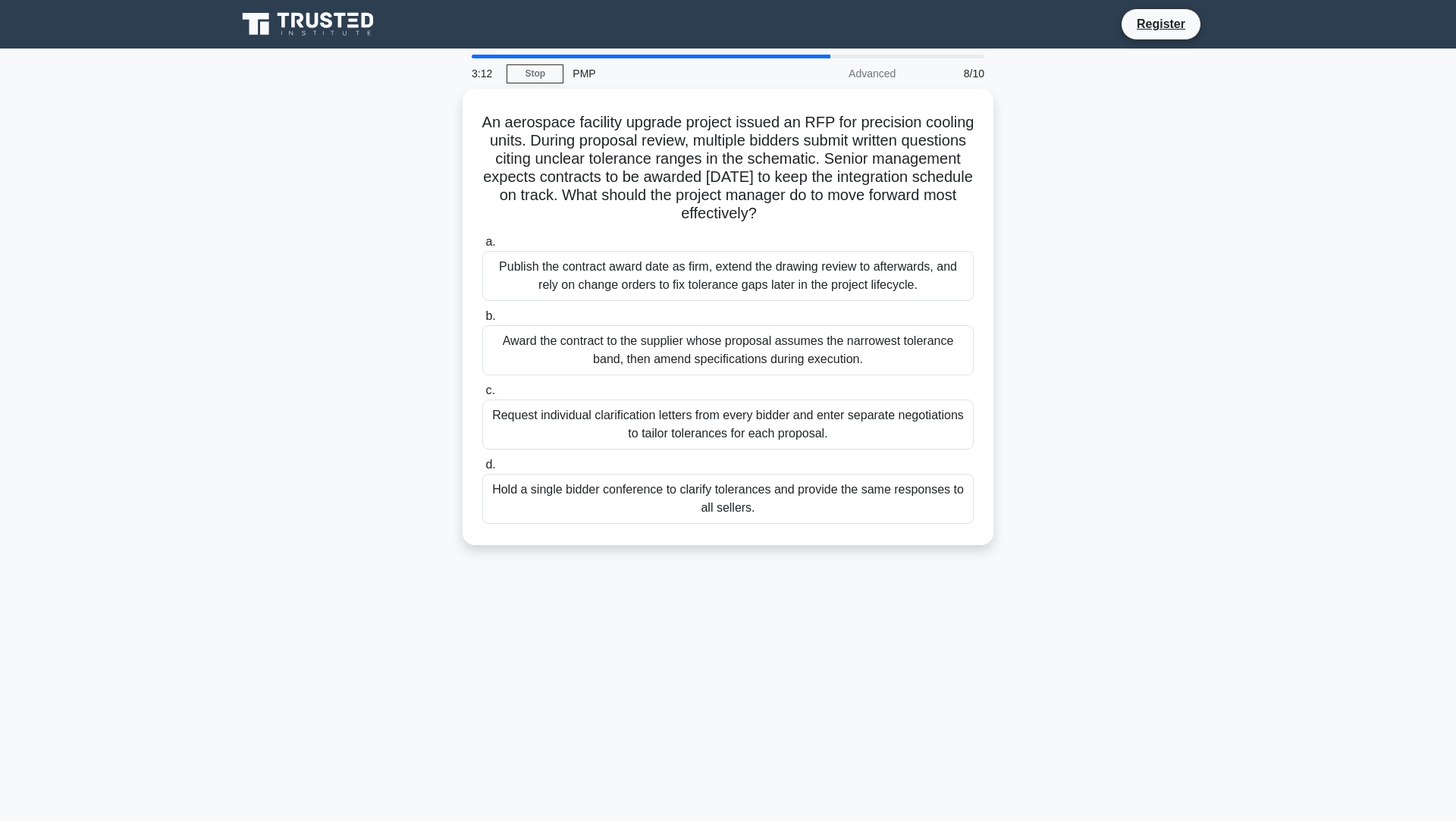
drag, startPoint x: 498, startPoint y: 118, endPoint x: 991, endPoint y: 540, distance: 648.9
click at [991, 540] on div "An aerospace facility upgrade project issued an RFP for precision cooling units…" at bounding box center [728, 326] width 1001 height 474
copy div "An aerospace facility upgrade project issued an RFP for precision cooling units…"
click at [1115, 369] on div "An aerospace facility upgrade project issued an RFP for precision cooling units…" at bounding box center [728, 326] width 1001 height 474
click at [749, 493] on div "Hold a single bidder conference to clarify tolerances and provide the same resp…" at bounding box center [728, 495] width 491 height 50
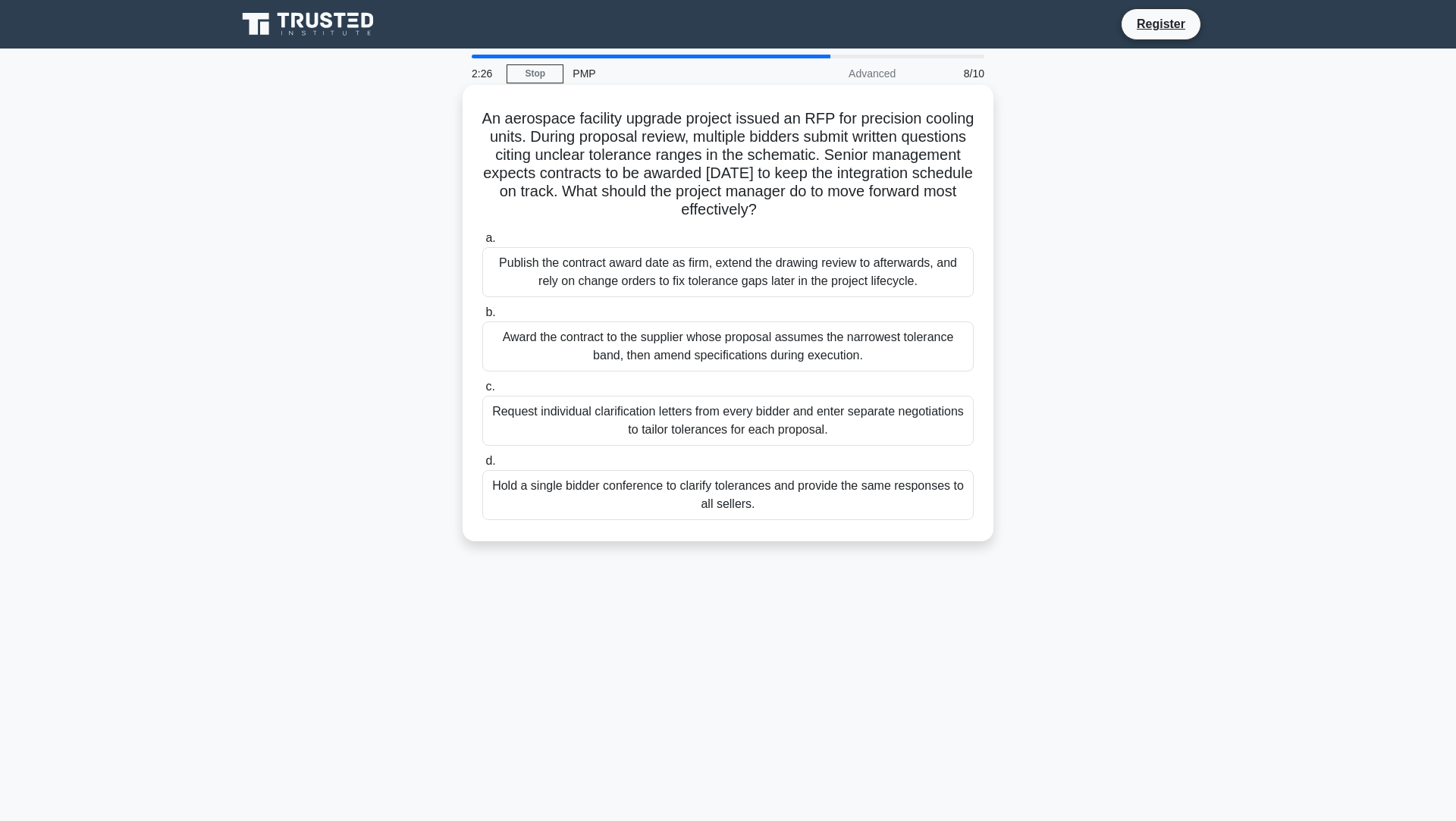
click at [482, 466] on input "d. Hold a single bidder conference to clarify tolerances and provide the same r…" at bounding box center [482, 461] width 0 height 10
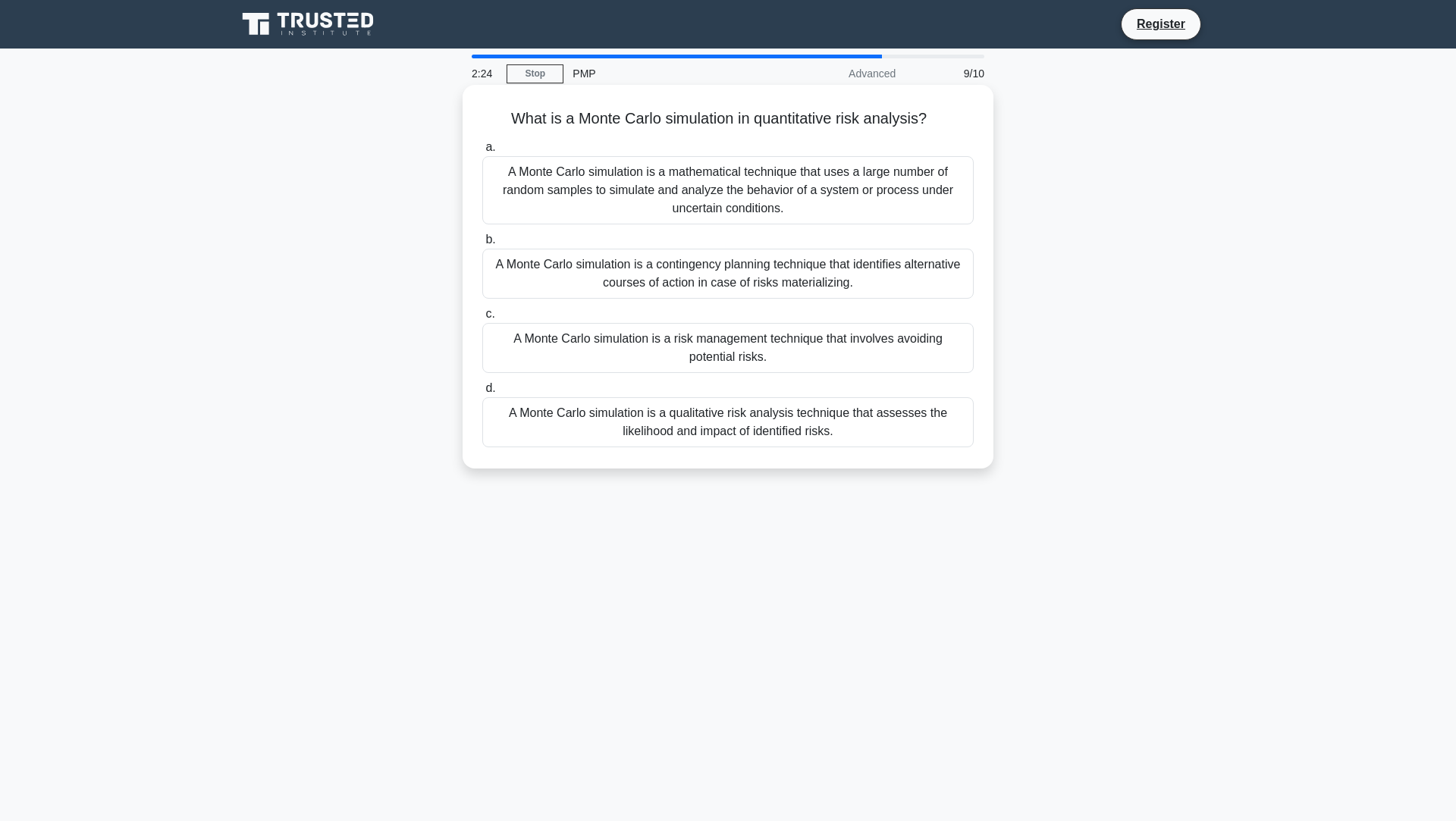
drag, startPoint x: 509, startPoint y: 114, endPoint x: 935, endPoint y: 458, distance: 547.6
click at [935, 458] on div "What is a Monte Carlo simulation in quantitative risk analysis? .spinner_0XTQ{t…" at bounding box center [728, 276] width 519 height 372
copy div "What is a Monte Carlo simulation in quantitative risk analysis? .spinner_0XTQ{t…"
click at [1154, 295] on div "What is a Monte Carlo simulation in quantitative risk analysis? .spinner_0XTQ{t…" at bounding box center [728, 289] width 1001 height 402
click at [1121, 270] on div "What is a Monte Carlo simulation in quantitative risk analysis? .spinner_0XTQ{t…" at bounding box center [728, 289] width 1001 height 402
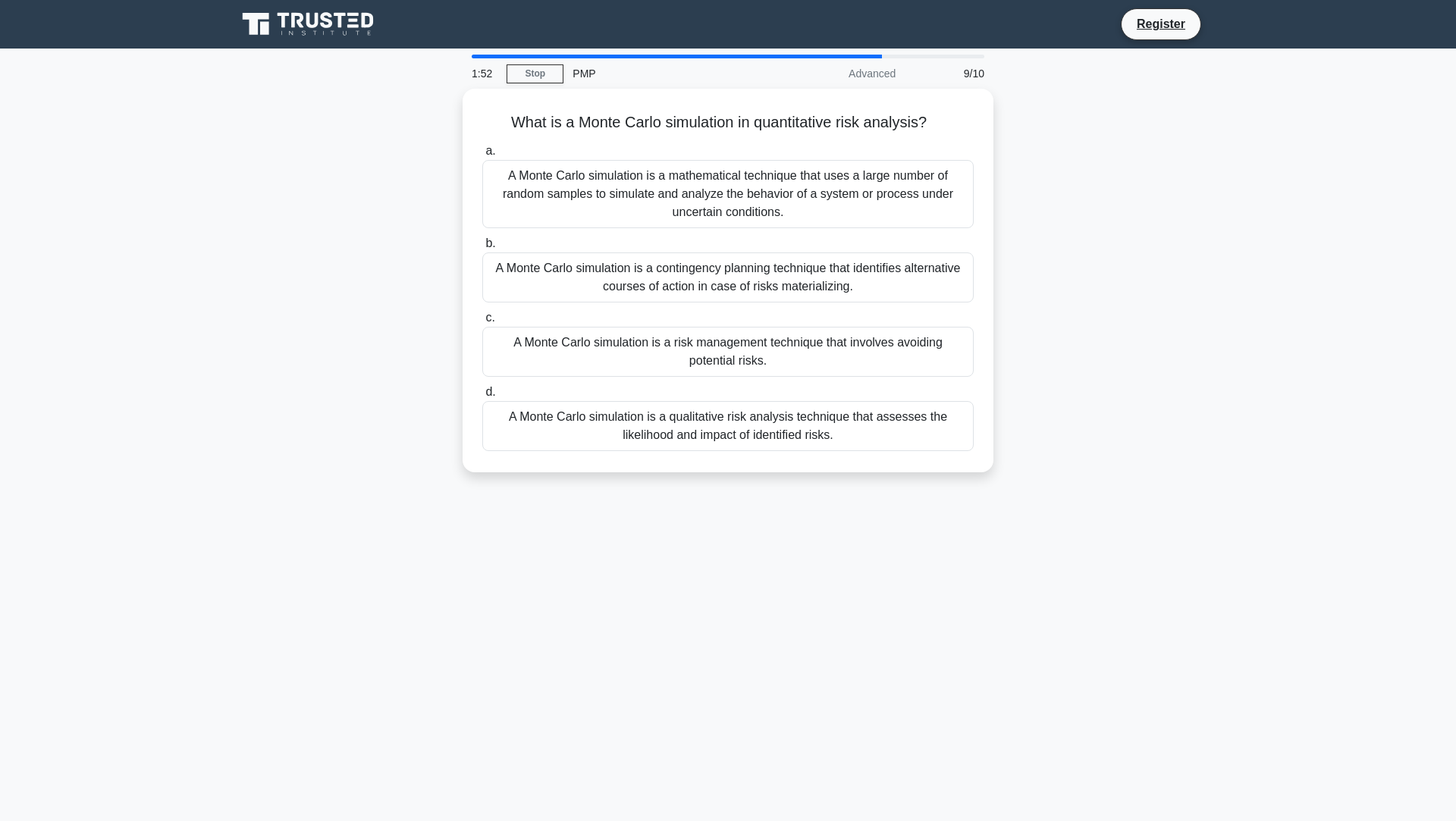
click at [1119, 271] on div "What is a Monte Carlo simulation in quantitative risk analysis? .spinner_0XTQ{t…" at bounding box center [728, 289] width 1001 height 402
click at [1118, 271] on div "What is a Monte Carlo simulation in quantitative risk analysis? .spinner_0XTQ{t…" at bounding box center [728, 289] width 1001 height 402
click at [833, 197] on div "A Monte Carlo simulation is a mathematical technique that uses a large number o…" at bounding box center [728, 190] width 491 height 68
click at [482, 152] on input "a. A Monte Carlo simulation is a mathematical technique that uses a large numbe…" at bounding box center [482, 148] width 0 height 10
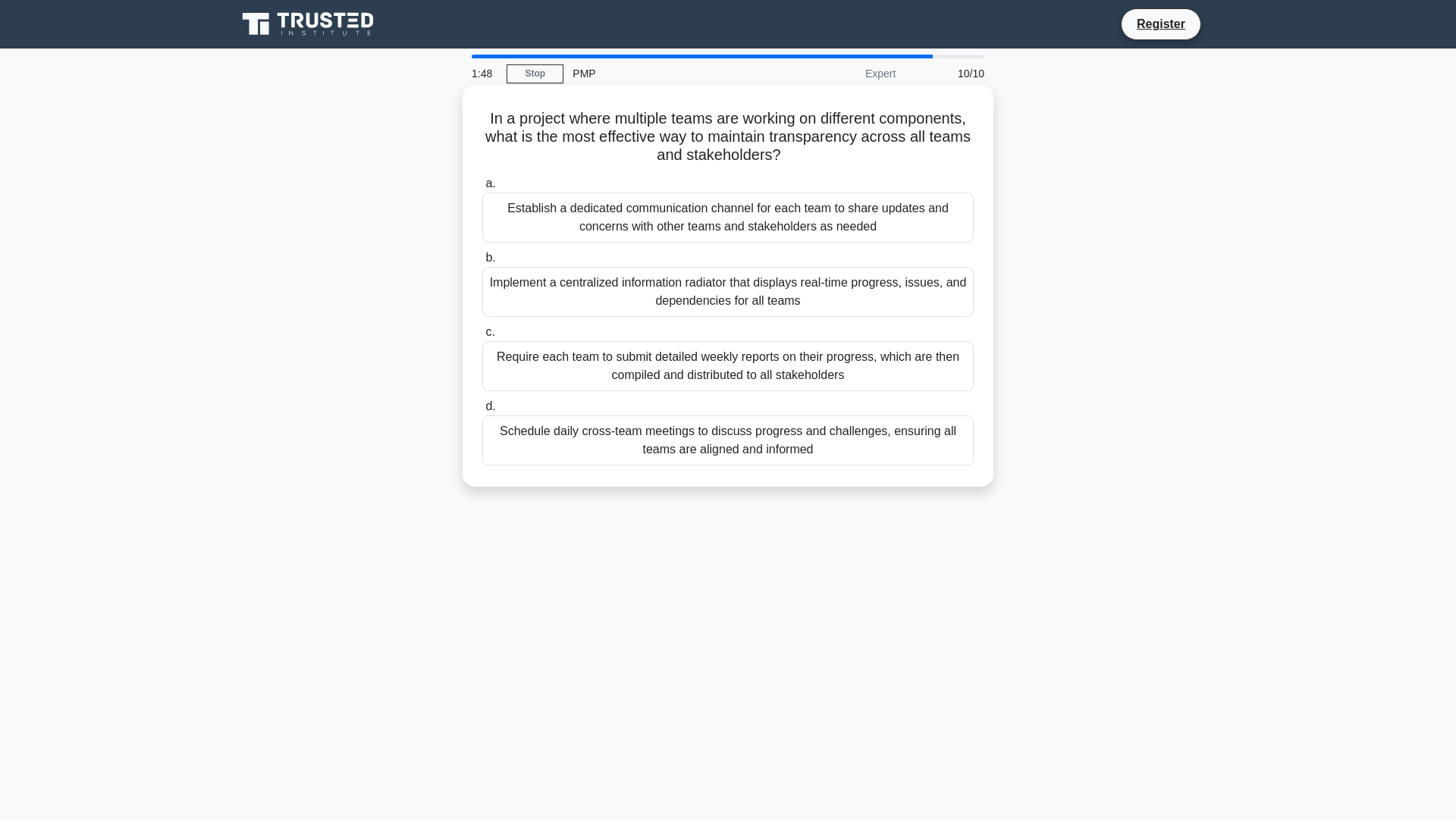
drag, startPoint x: 529, startPoint y: 115, endPoint x: 981, endPoint y: 482, distance: 582.2
click at [981, 482] on div "In a project where multiple teams are working on different components, what is …" at bounding box center [728, 286] width 530 height 402
copy div "In a project where multiple teams are working on different components, what is …"
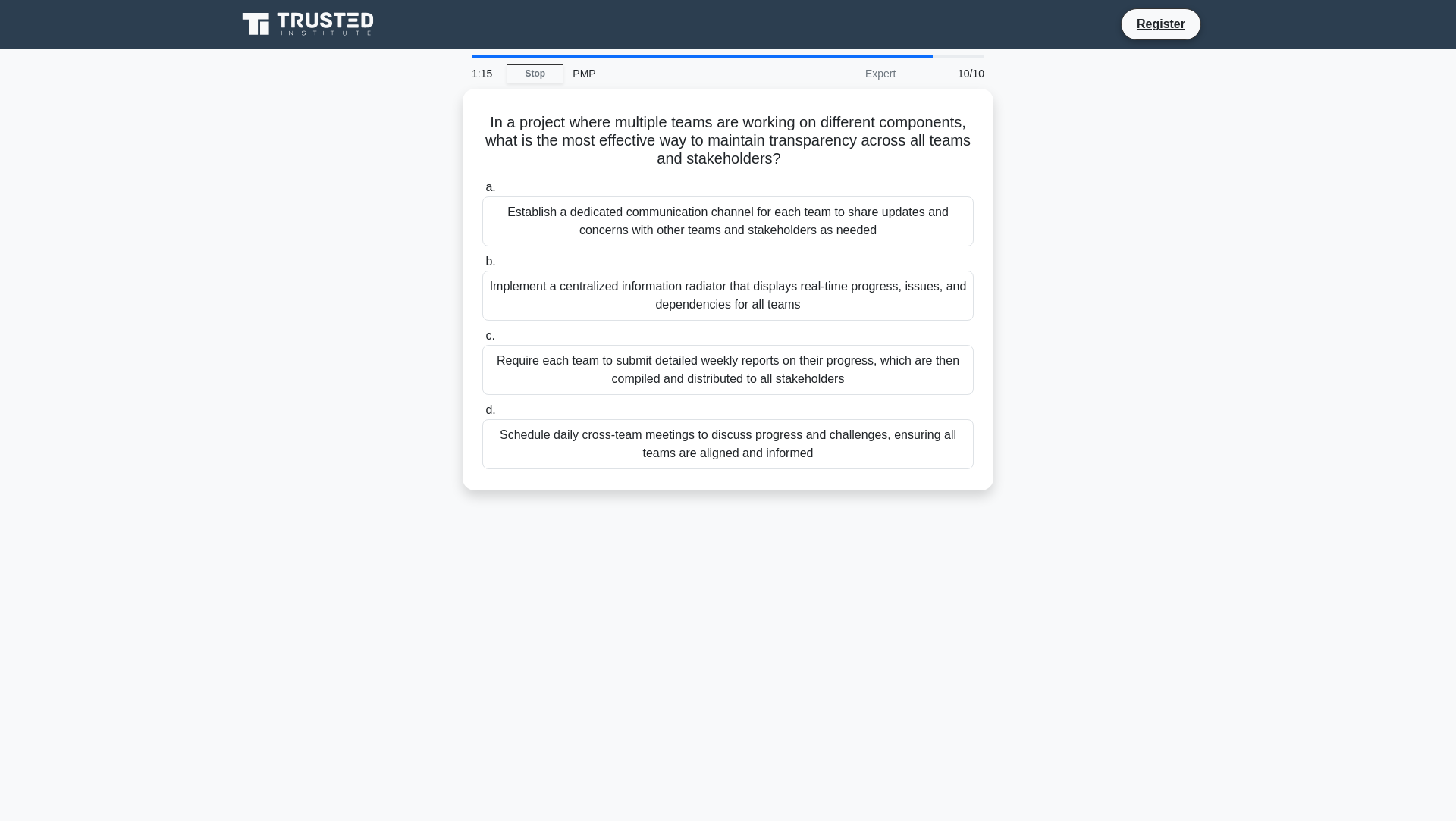
click at [1144, 285] on div "In a project where multiple teams are working on different components, what is …" at bounding box center [728, 298] width 1001 height 420
click at [1144, 286] on div "In a project where multiple teams are working on different components, what is …" at bounding box center [728, 298] width 1001 height 420
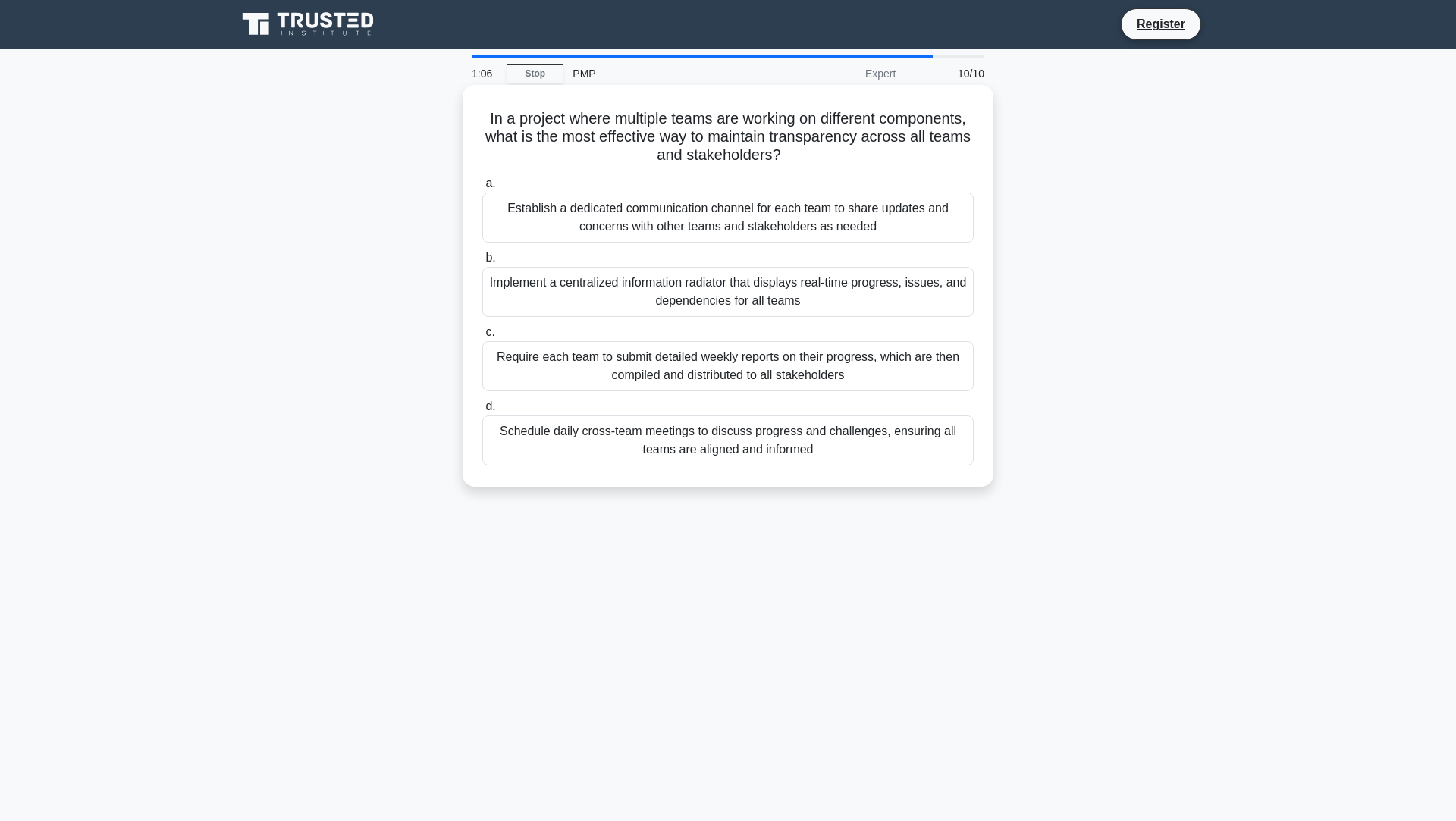
click at [686, 295] on div "Implement a centralized information radiator that displays real-time progress, …" at bounding box center [728, 292] width 491 height 50
click at [482, 263] on input "b. Implement a centralized information radiator that displays real-time progres…" at bounding box center [482, 258] width 0 height 10
